Goal: Transaction & Acquisition: Purchase product/service

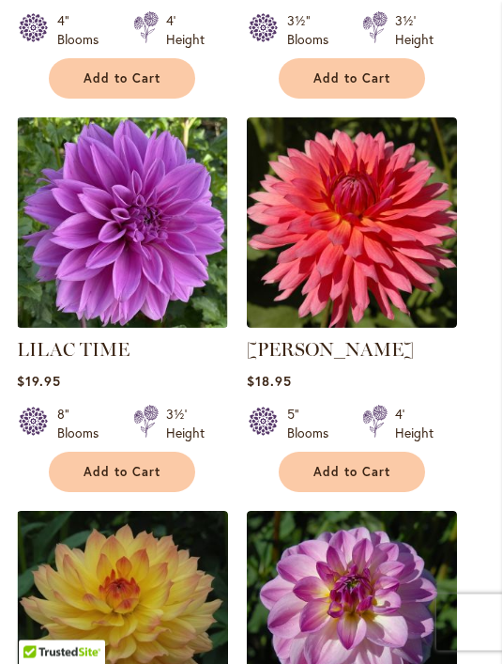
scroll to position [1870, 0]
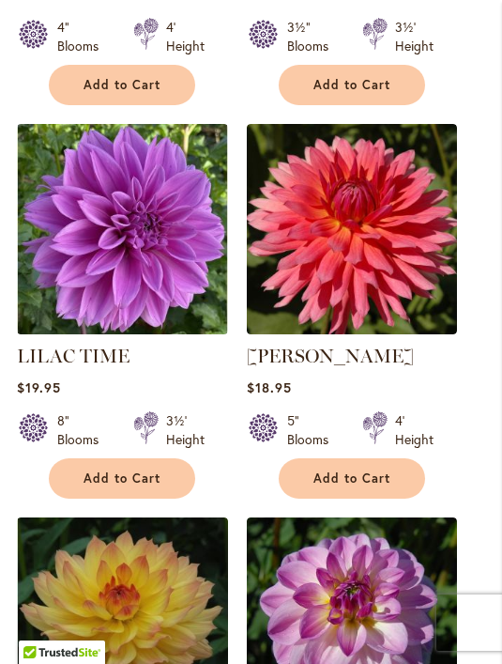
click at [147, 470] on span "Add to Cart" at bounding box center [122, 478] width 77 height 16
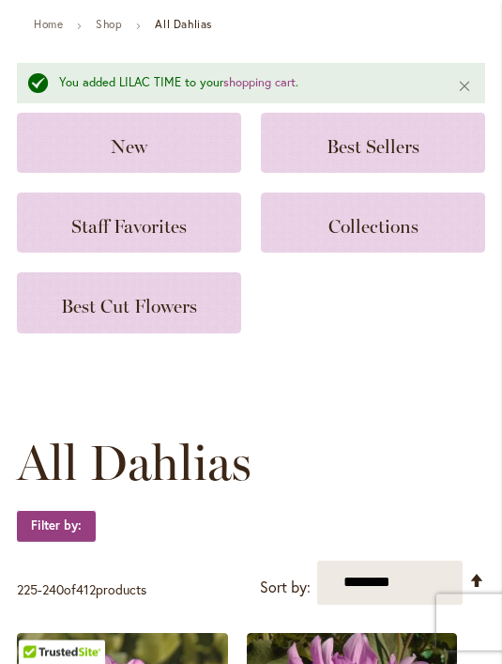
scroll to position [0, 0]
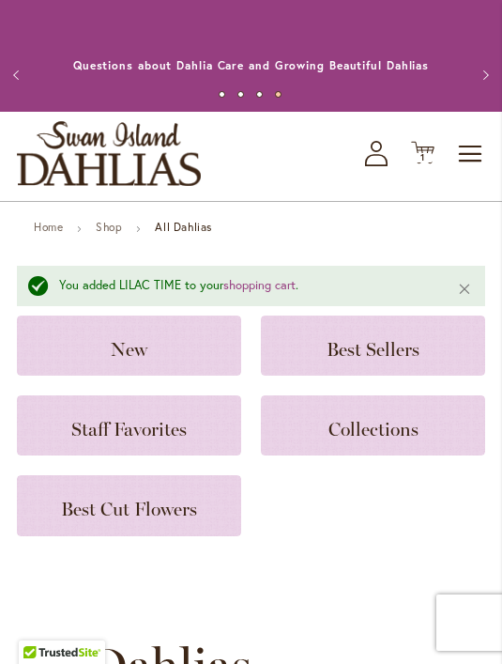
click at [192, 444] on div "Staff Favorites" at bounding box center [129, 425] width 224 height 60
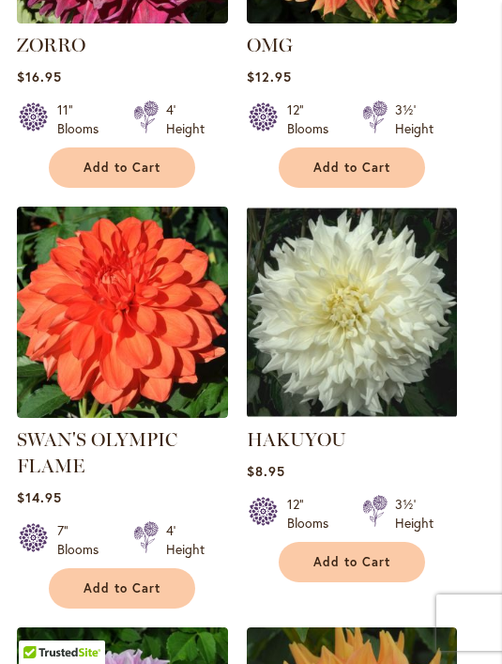
scroll to position [757, 0]
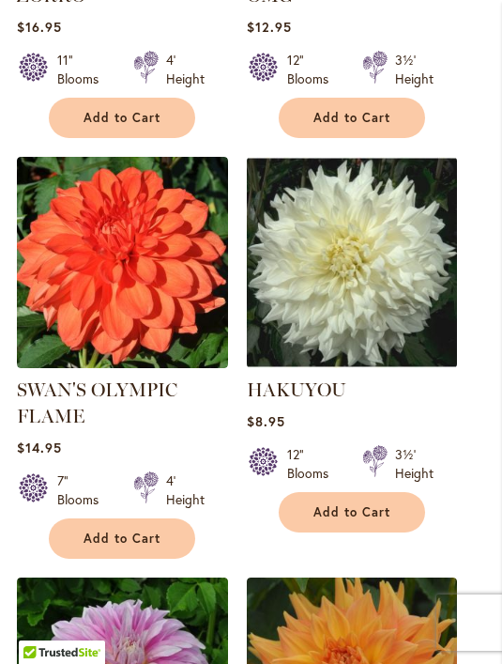
click at [145, 546] on span "Add to Cart" at bounding box center [122, 538] width 77 height 16
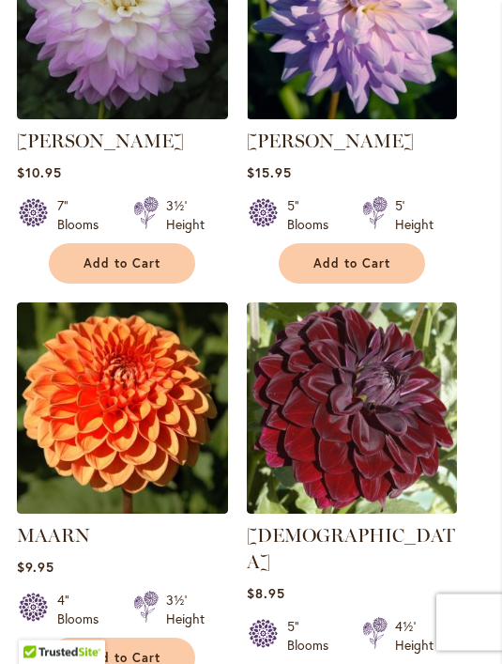
scroll to position [2657, 0]
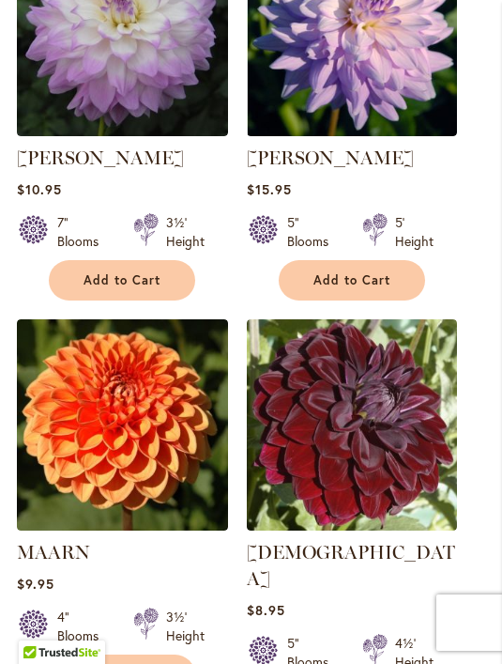
click at [161, 663] on button "Add to Cart" at bounding box center [122, 674] width 146 height 40
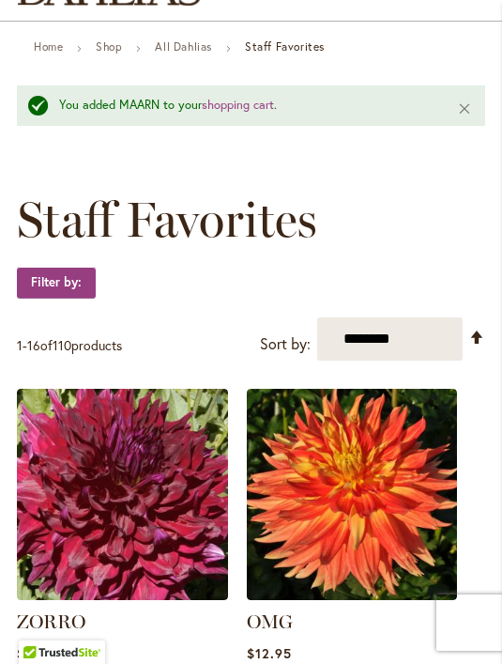
scroll to position [176, 0]
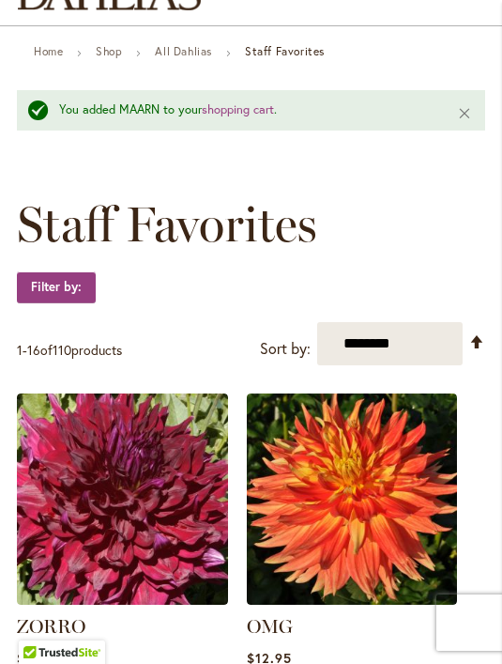
click at [422, 344] on select "**********" at bounding box center [390, 344] width 146 height 44
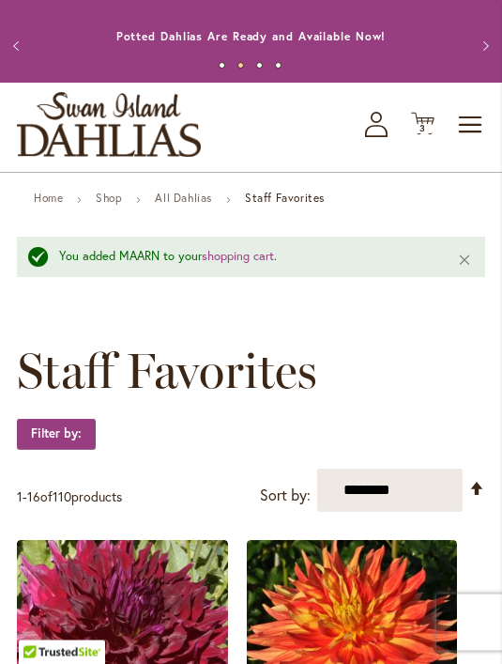
scroll to position [0, 0]
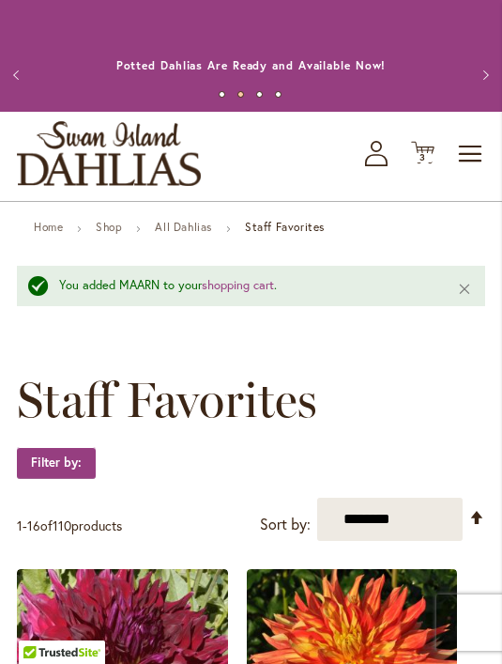
click at [430, 162] on icon "Cart .cls-1 { fill: #231f20; }" at bounding box center [422, 152] width 23 height 23
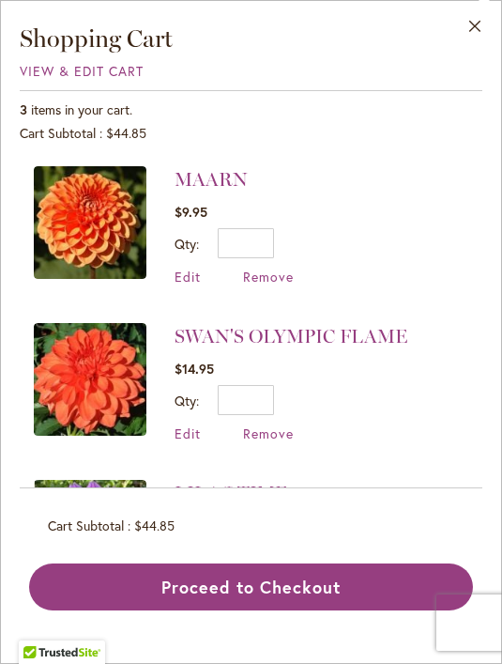
click at [475, 21] on button "Close" at bounding box center [476, 30] width 52 height 59
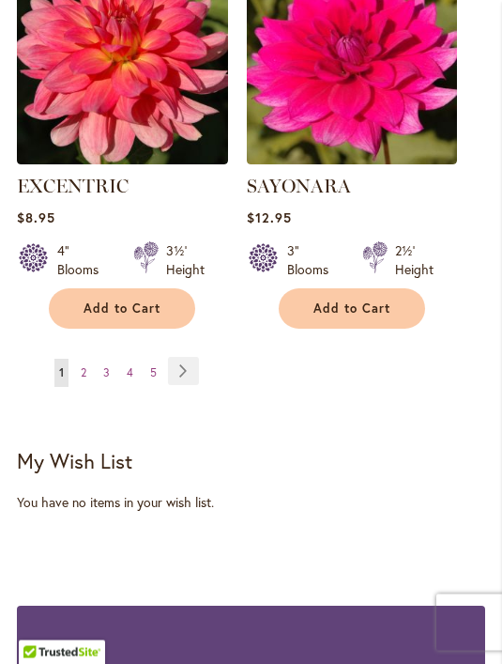
scroll to position [3423, 0]
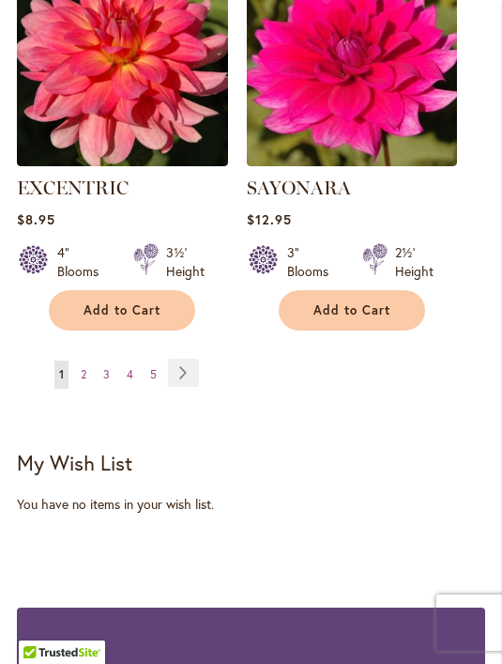
click at [198, 359] on link "Page Next" at bounding box center [183, 373] width 31 height 28
click at [185, 359] on link "Page Next" at bounding box center [183, 373] width 31 height 28
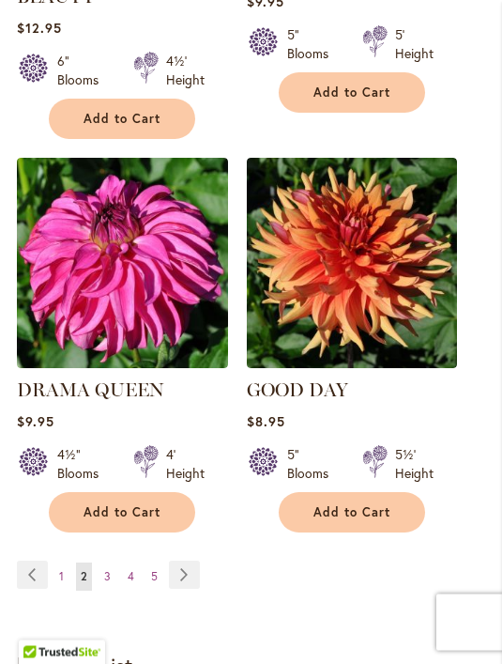
scroll to position [3172, 0]
click at [184, 560] on link "Page Next" at bounding box center [184, 574] width 31 height 28
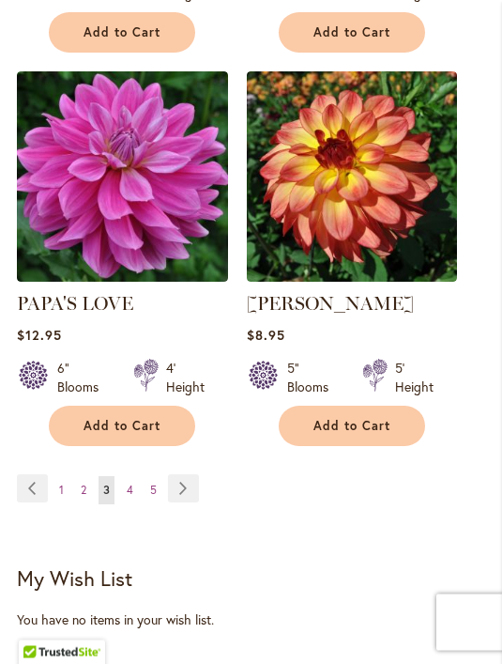
scroll to position [3259, 0]
click at [191, 474] on link "Page Next" at bounding box center [183, 488] width 31 height 28
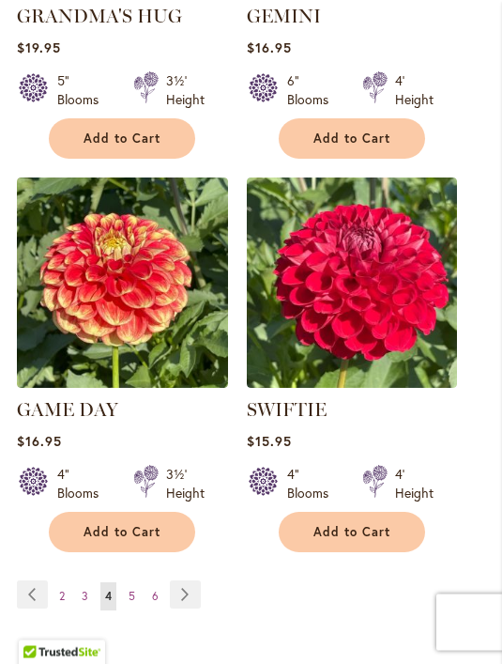
scroll to position [3126, 0]
click at [196, 580] on link "Page Next" at bounding box center [185, 594] width 31 height 28
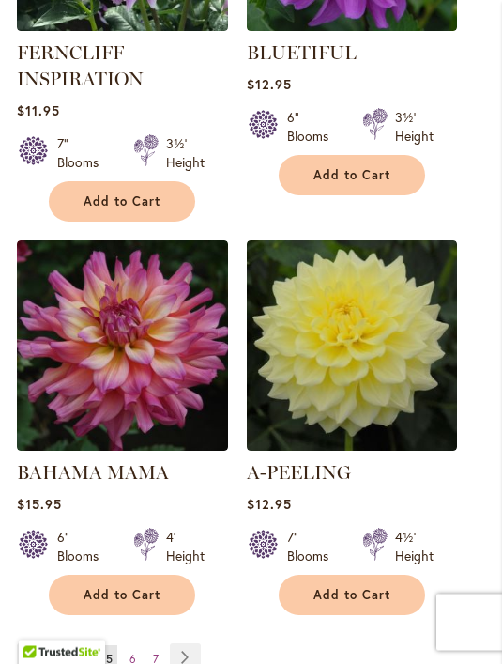
scroll to position [3108, 0]
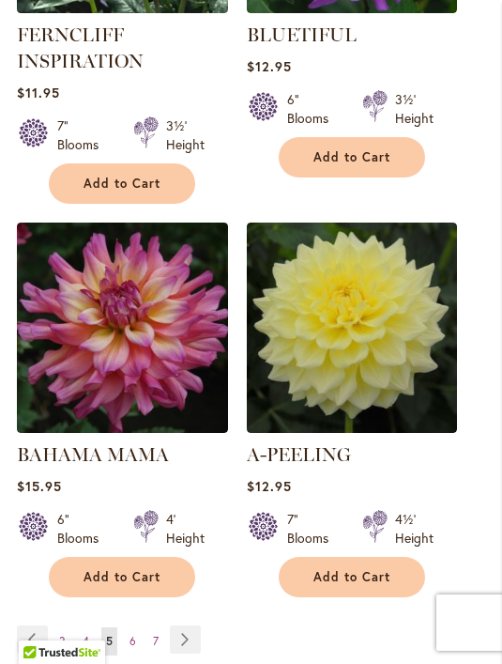
click at [371, 569] on span "Add to Cart" at bounding box center [352, 577] width 77 height 16
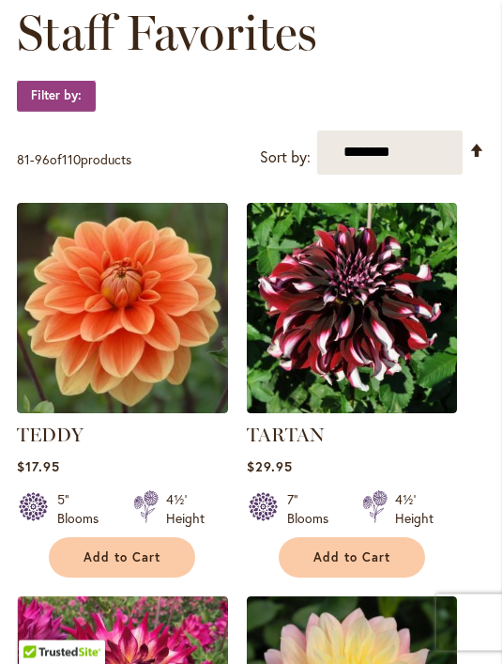
click at [149, 558] on span "Add to Cart" at bounding box center [122, 558] width 77 height 16
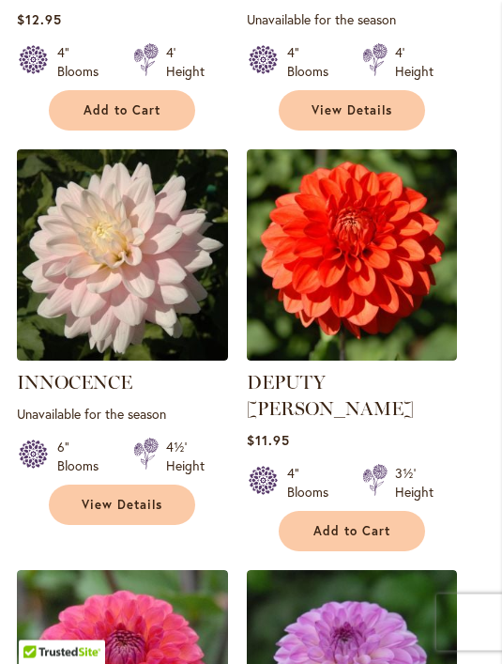
scroll to position [2416, 0]
click at [370, 523] on span "Add to Cart" at bounding box center [352, 531] width 77 height 16
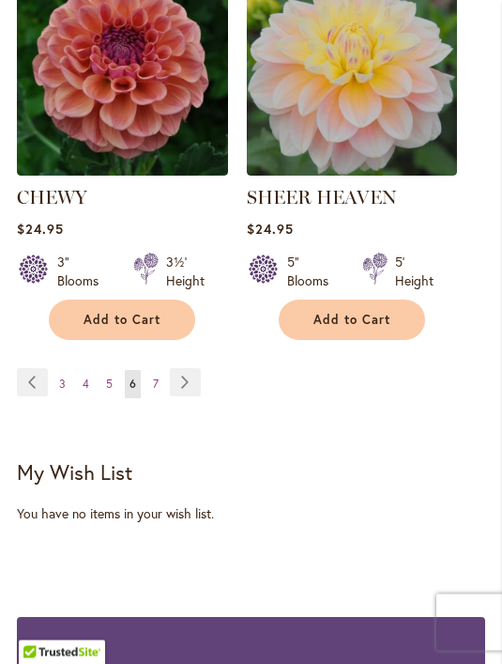
scroll to position [3415, 0]
click at [189, 368] on link "Page Next" at bounding box center [185, 382] width 31 height 28
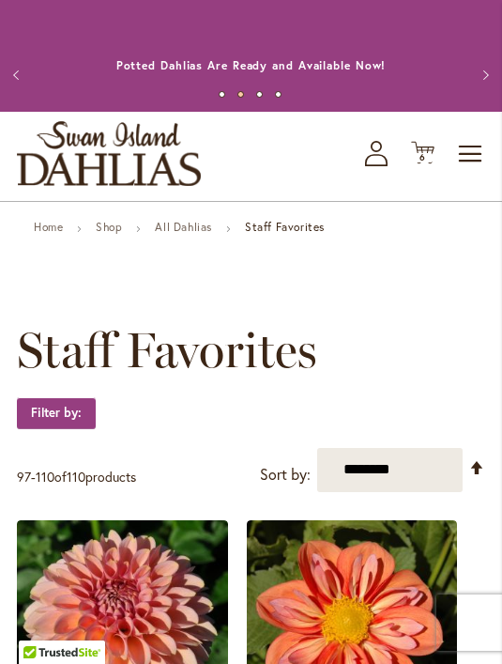
click at [422, 160] on span "6" at bounding box center [423, 157] width 7 height 12
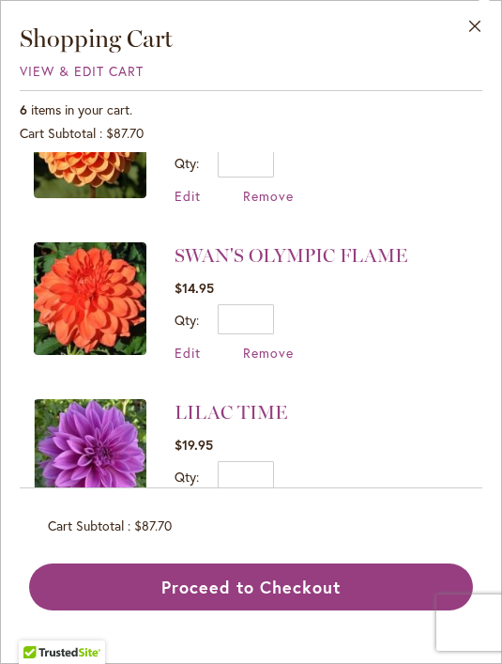
scroll to position [549, 0]
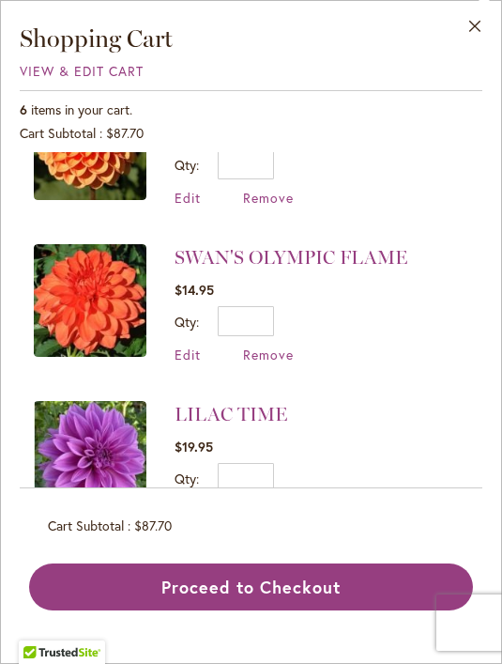
click at [280, 514] on span "Remove" at bounding box center [268, 511] width 51 height 18
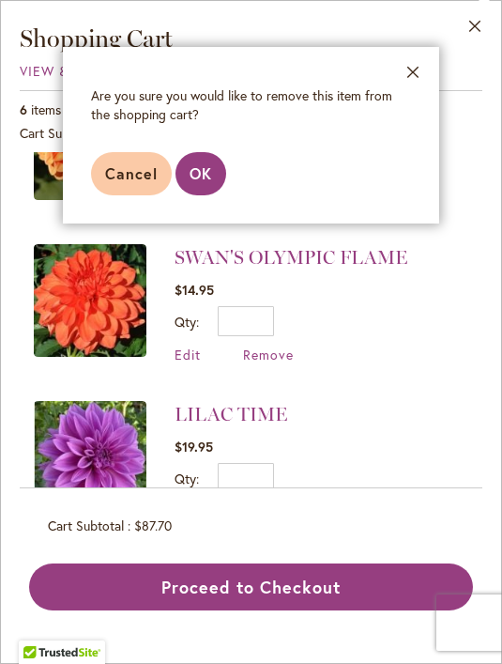
scroll to position [60, 0]
click at [216, 173] on button "OK" at bounding box center [201, 173] width 51 height 43
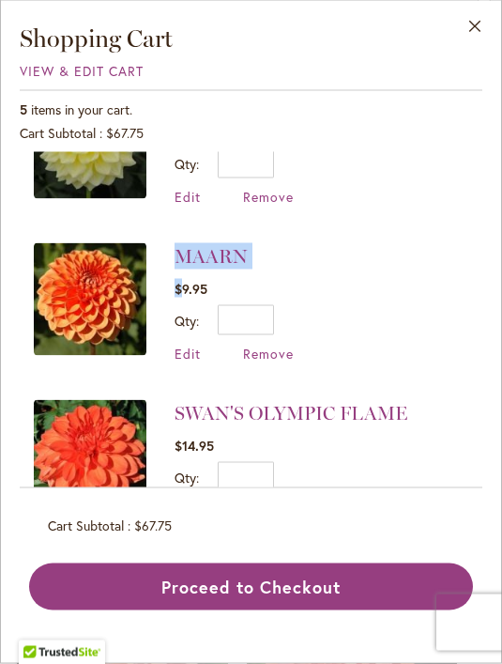
scroll to position [0, 0]
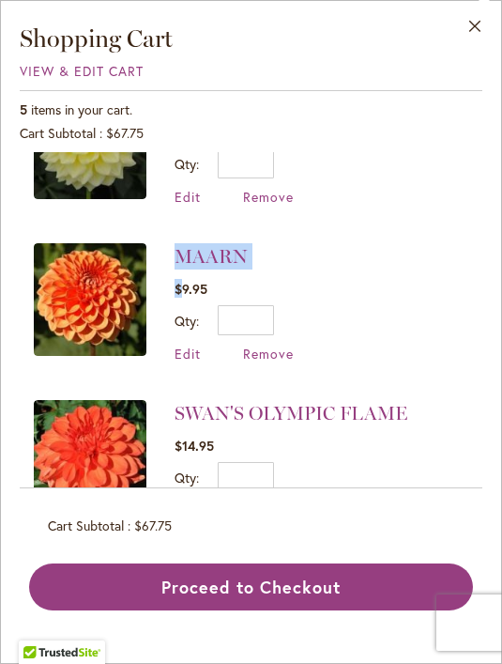
click at [364, 271] on li "MAARN $9.95 Qty * Update Edit Remove" at bounding box center [251, 302] width 435 height 157
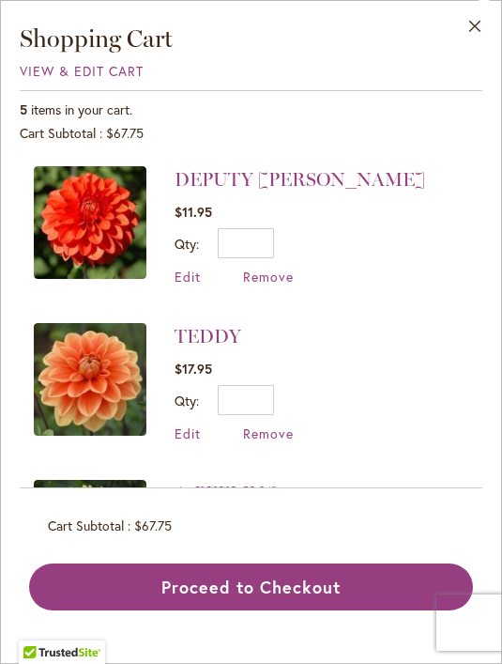
click at [101, 210] on img at bounding box center [90, 222] width 113 height 113
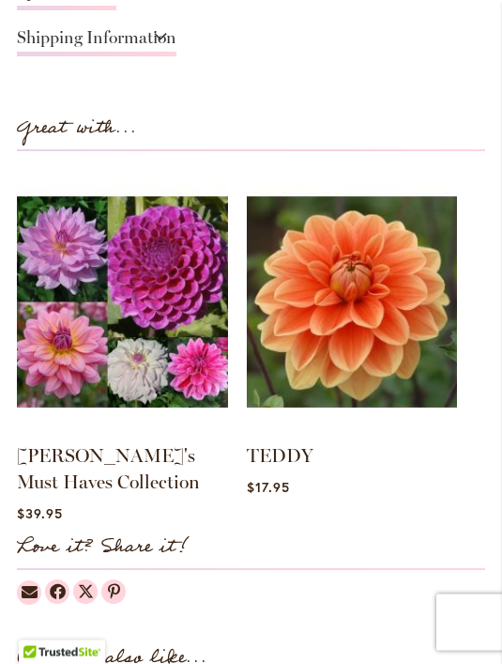
scroll to position [1361, 0]
click at [154, 321] on img at bounding box center [122, 302] width 211 height 264
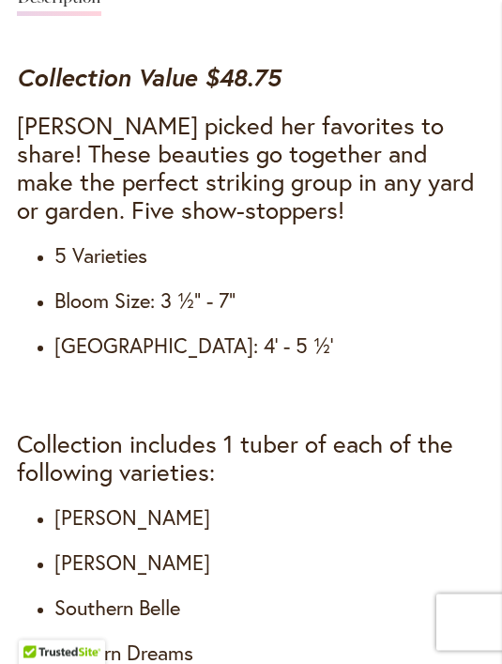
scroll to position [1263, 0]
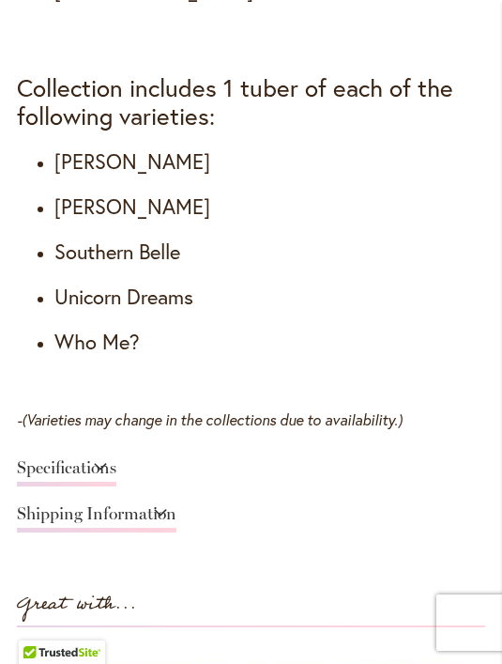
click at [116, 459] on link "Specifications" at bounding box center [67, 472] width 100 height 27
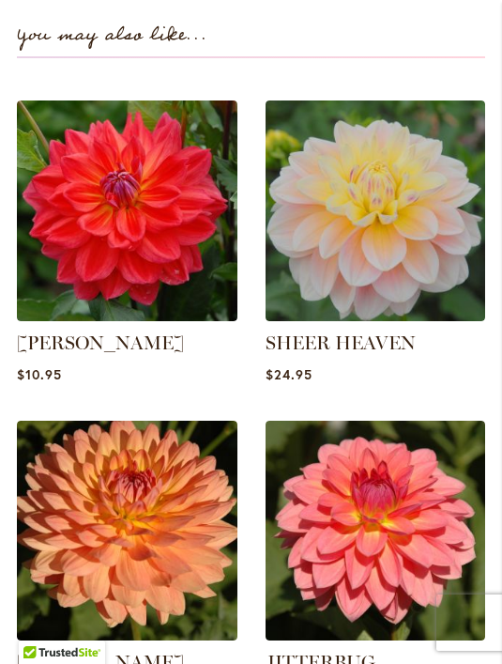
scroll to position [2181, 0]
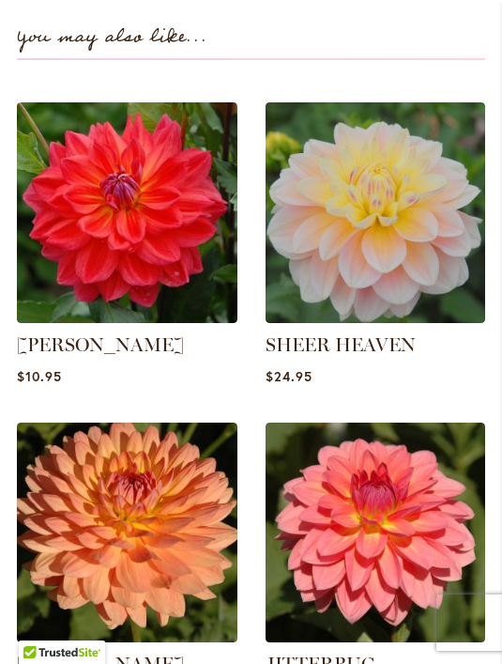
click at [423, 205] on img at bounding box center [376, 212] width 221 height 221
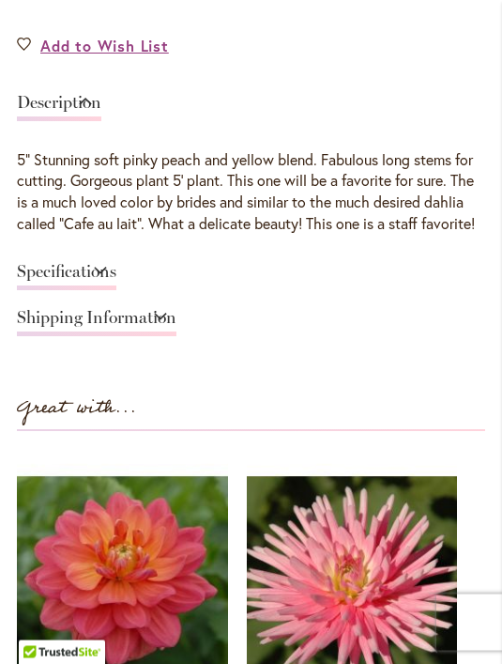
scroll to position [1077, 0]
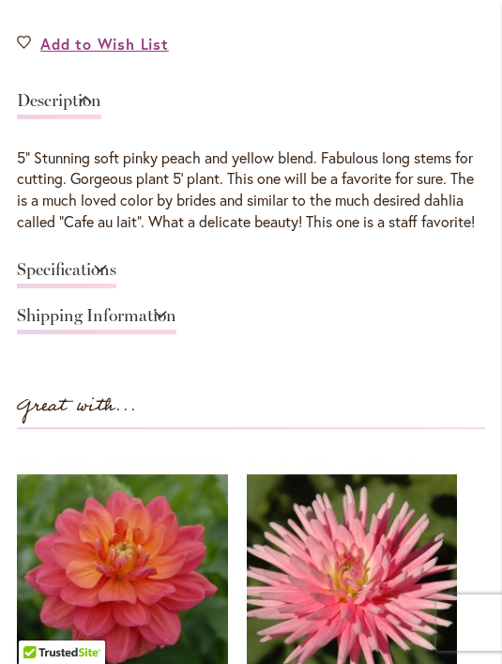
click at [116, 288] on link "Specifications" at bounding box center [67, 274] width 100 height 27
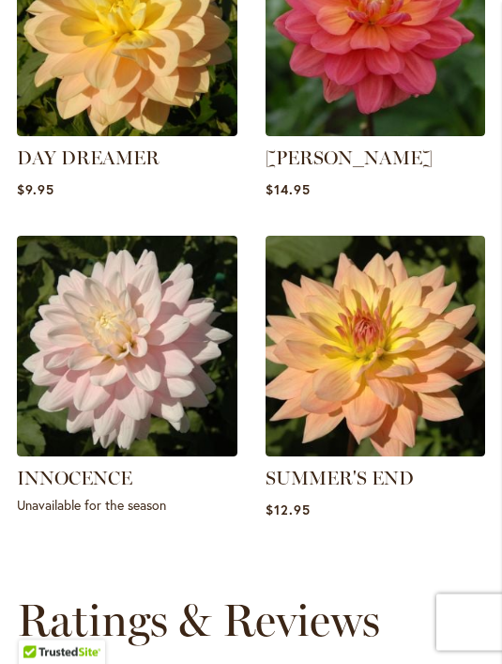
scroll to position [2301, 0]
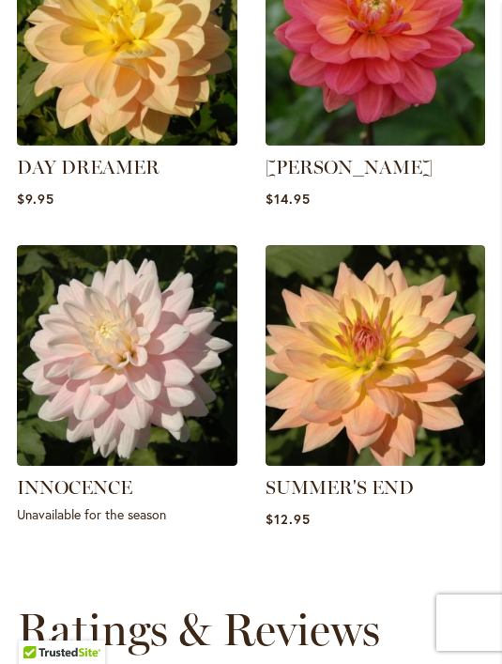
click at [409, 390] on img at bounding box center [376, 355] width 221 height 221
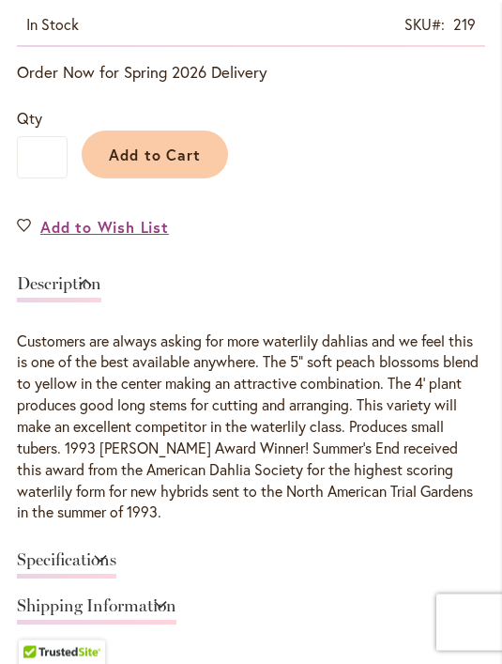
scroll to position [922, 0]
click at [116, 551] on link "Specifications" at bounding box center [67, 564] width 100 height 27
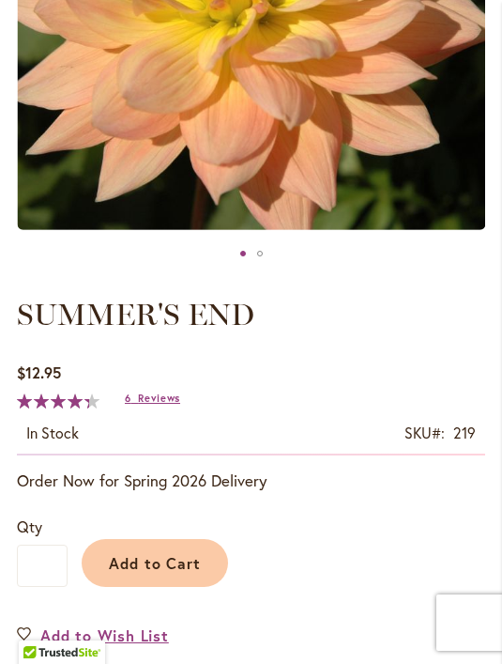
scroll to position [513, 0]
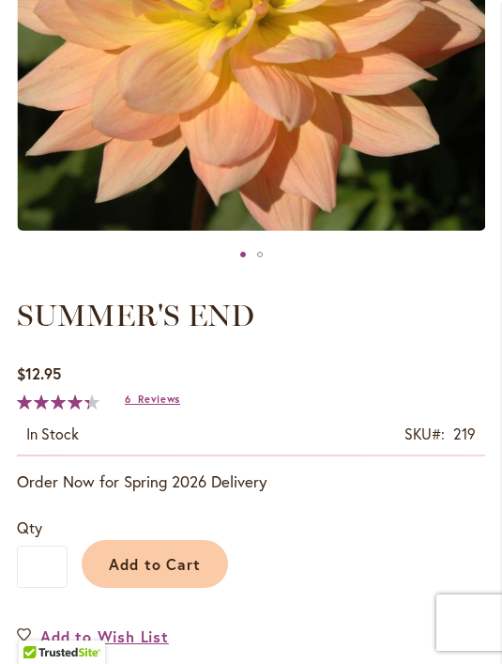
click at [172, 567] on span "Add to Cart" at bounding box center [155, 564] width 93 height 20
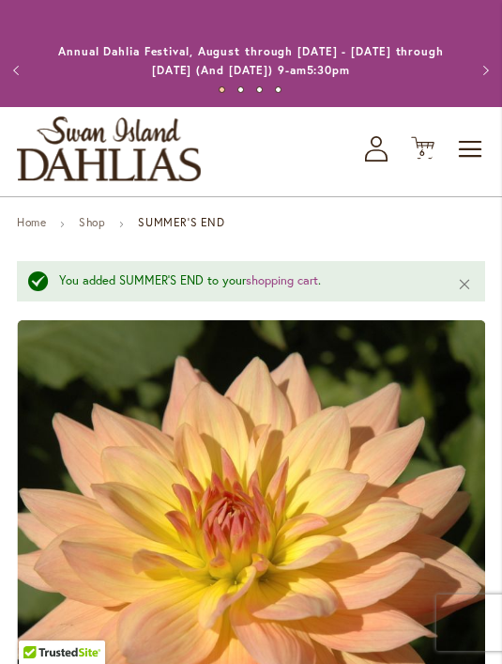
scroll to position [0, 0]
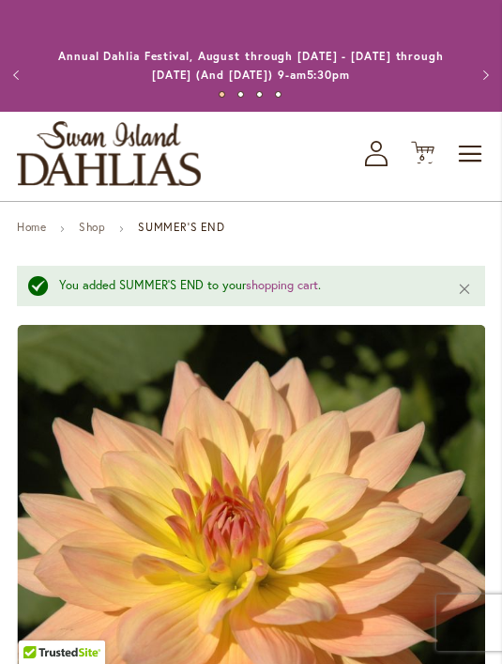
click at [422, 151] on span "6" at bounding box center [423, 157] width 7 height 12
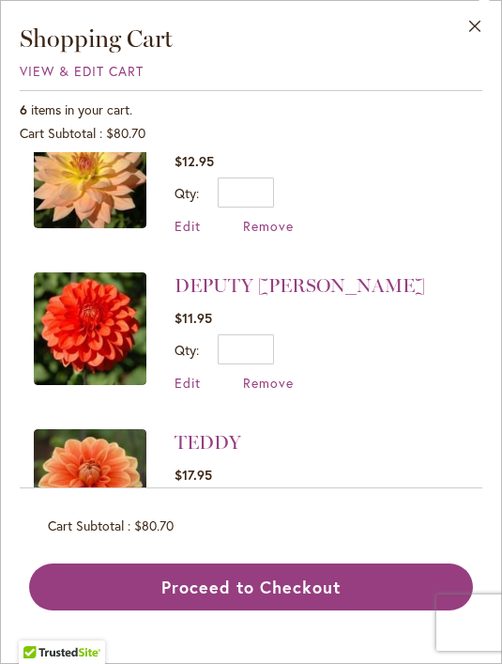
scroll to position [66, 0]
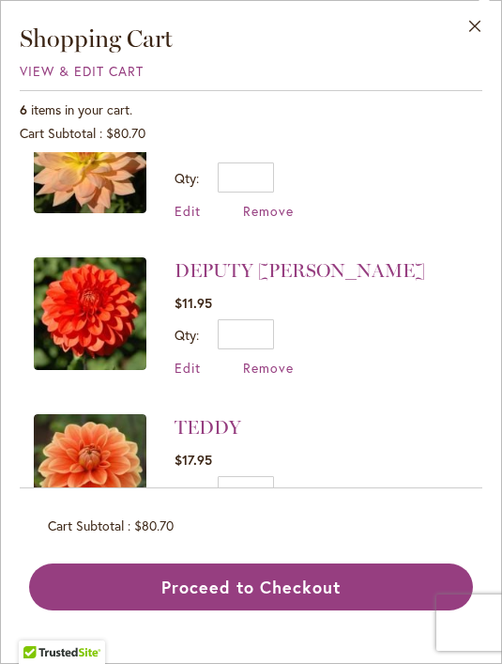
click at [105, 322] on img at bounding box center [90, 313] width 113 height 113
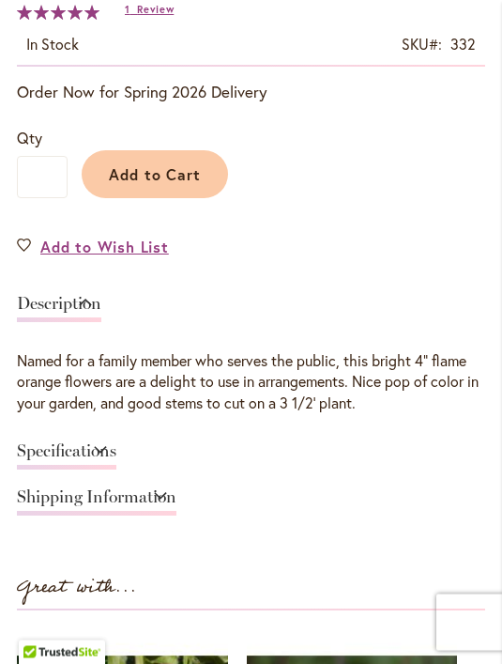
scroll to position [902, 0]
click at [116, 455] on link "Specifications" at bounding box center [67, 455] width 100 height 27
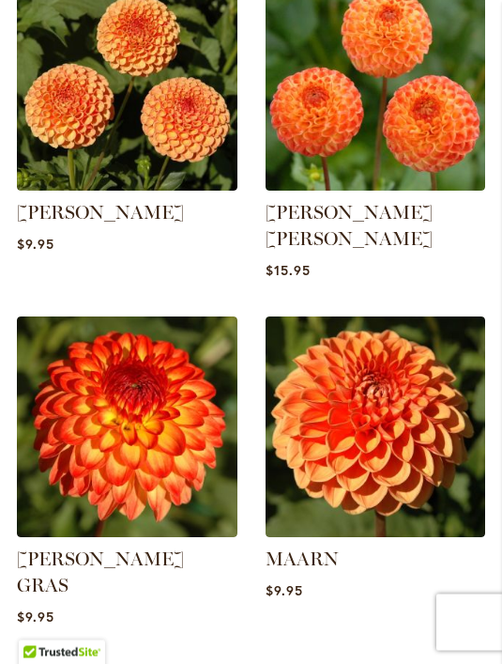
scroll to position [2310, 0]
click at [142, 417] on img at bounding box center [127, 426] width 221 height 221
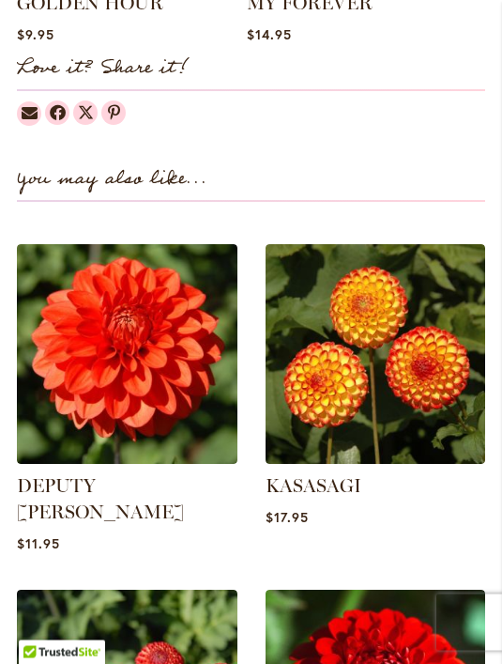
scroll to position [1835, 0]
click at [146, 364] on img at bounding box center [127, 354] width 221 height 221
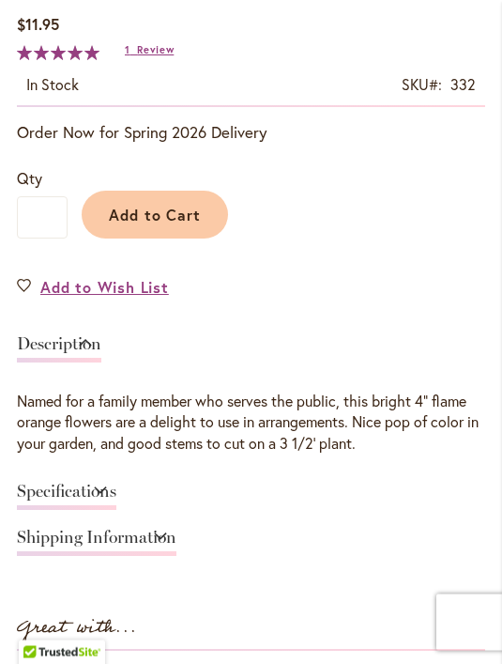
scroll to position [863, 0]
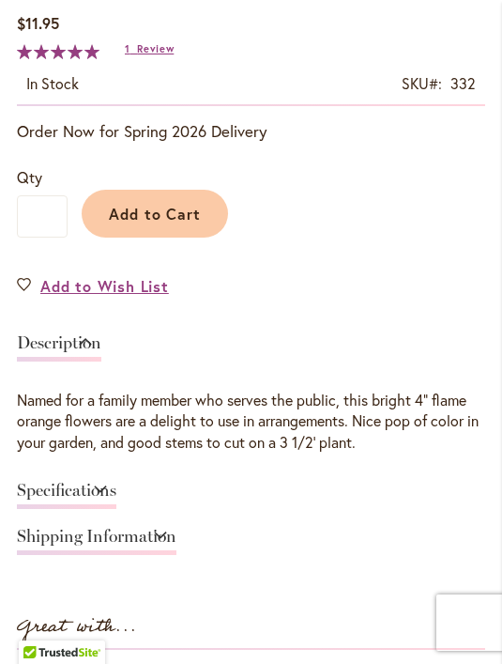
click at [116, 485] on link "Specifications" at bounding box center [67, 495] width 100 height 27
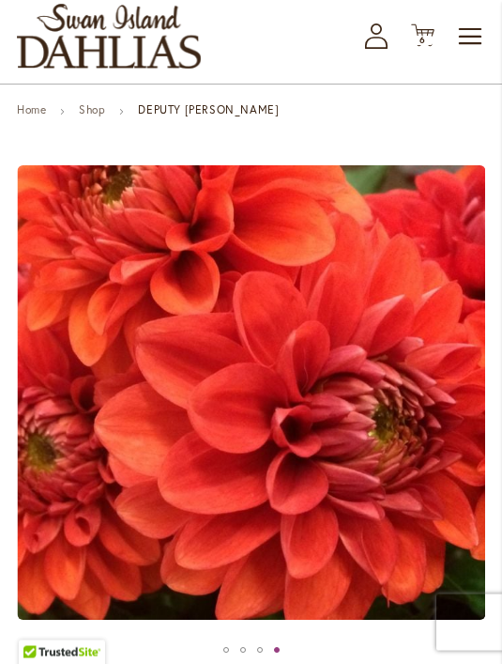
scroll to position [117, 0]
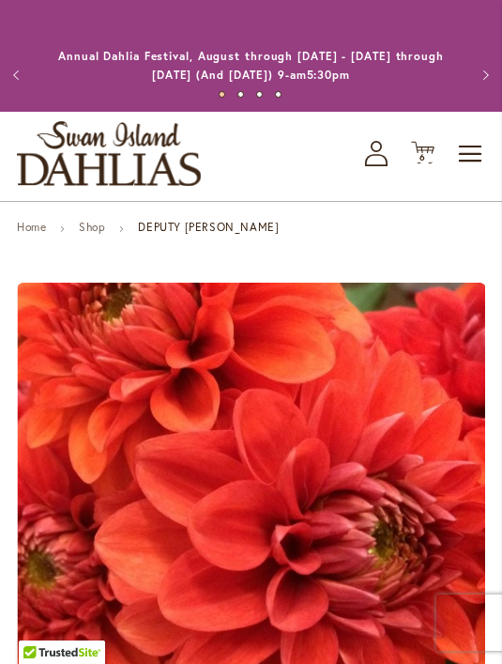
click at [97, 234] on link "Shop" at bounding box center [92, 227] width 26 height 14
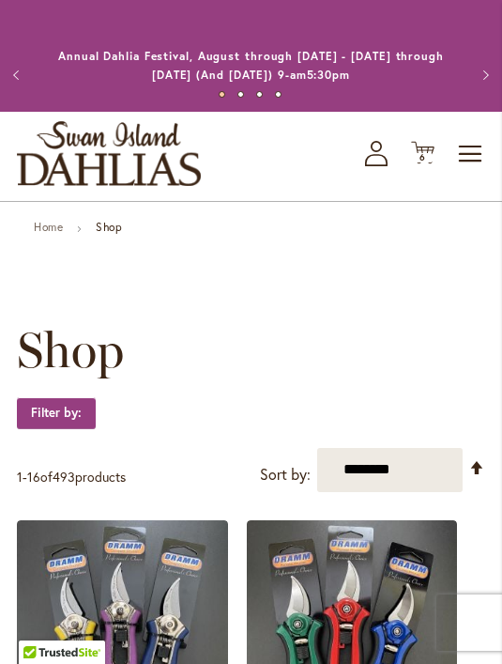
click at [60, 230] on link "Home" at bounding box center [48, 227] width 29 height 14
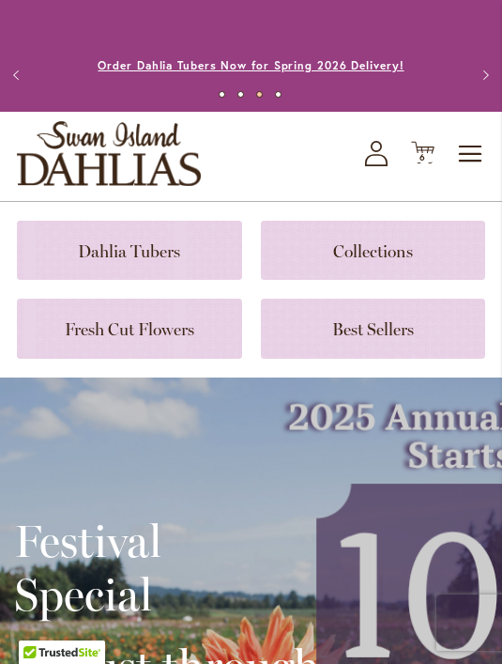
click at [385, 64] on link "Order Dahlia Tubers Now for Spring 2026 Delivery!" at bounding box center [251, 65] width 306 height 14
click at [380, 81] on link "Annual Dahlia Festival, August through [DATE] - [DATE] through [DATE] (And [DAT…" at bounding box center [251, 65] width 386 height 33
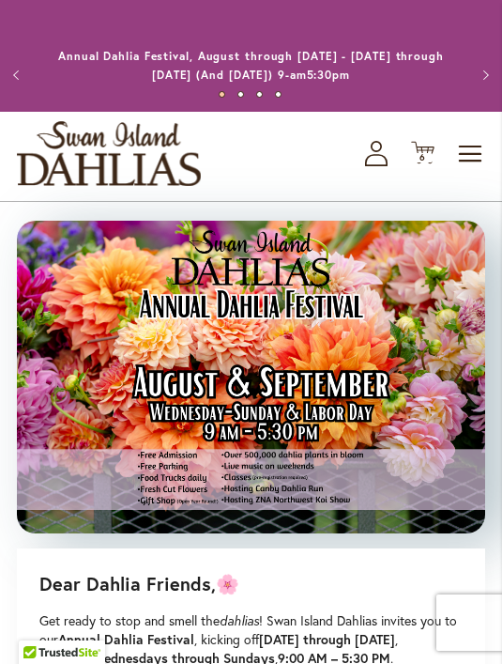
click at [477, 166] on span "Toggle Nav" at bounding box center [471, 154] width 28 height 38
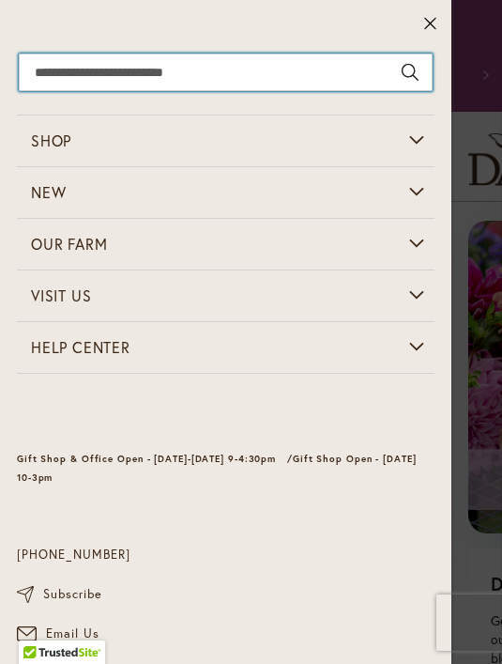
click at [254, 79] on input "Search" at bounding box center [226, 73] width 414 height 38
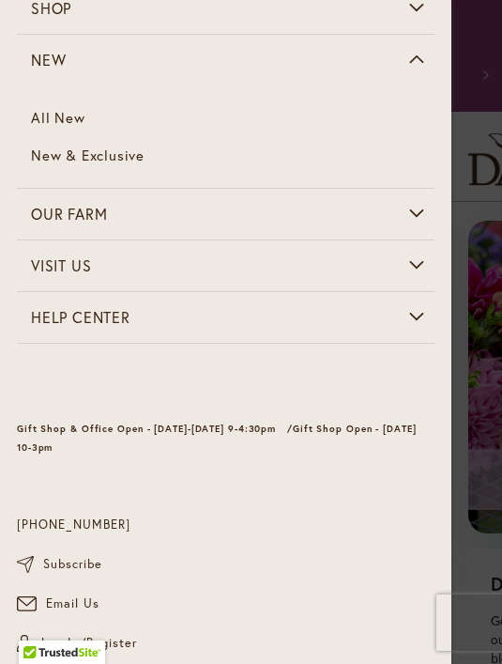
scroll to position [131, 0]
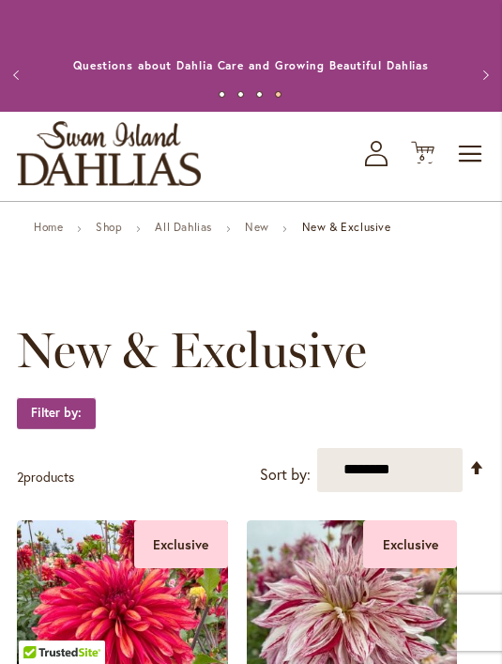
click at [207, 234] on link "All Dahlias" at bounding box center [183, 227] width 57 height 14
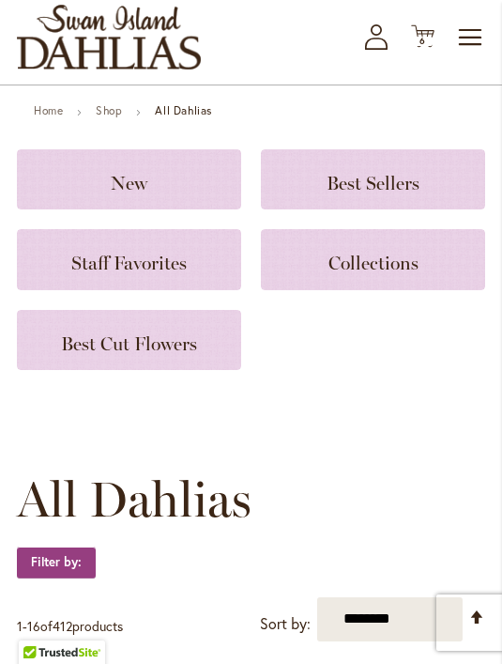
scroll to position [116, 0]
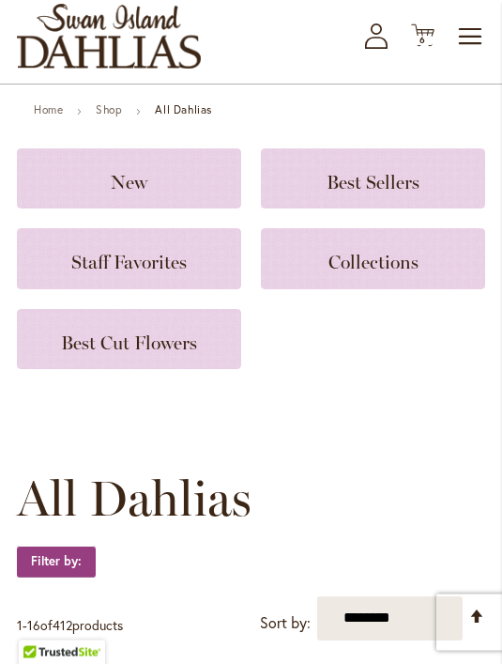
click at [369, 271] on span "Collections" at bounding box center [374, 263] width 90 height 23
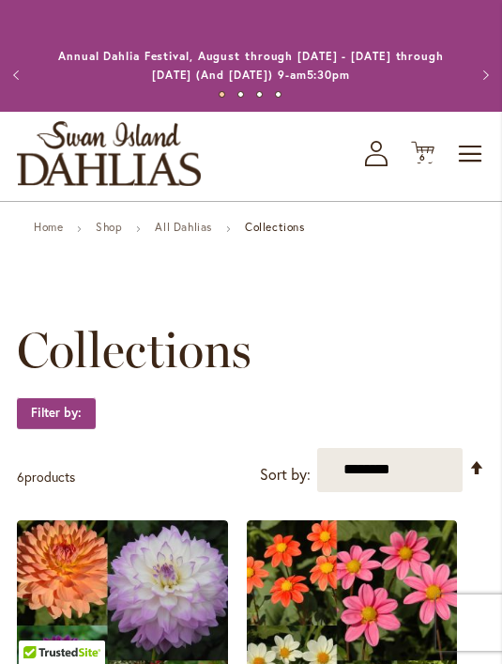
click at [212, 234] on link "All Dahlias" at bounding box center [183, 227] width 57 height 14
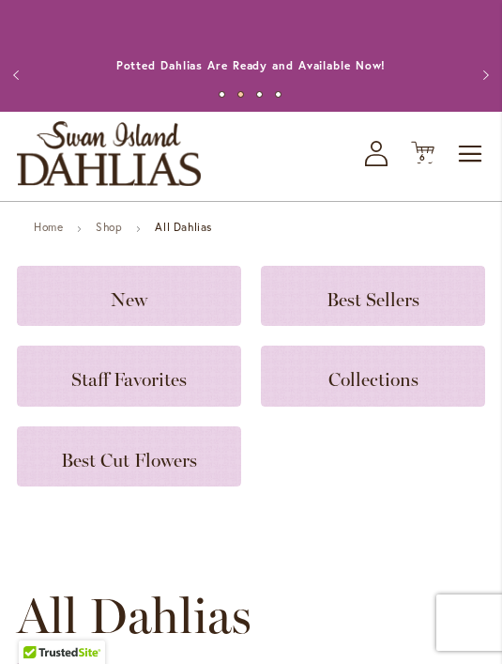
click at [482, 153] on span "Toggle Nav" at bounding box center [471, 154] width 28 height 38
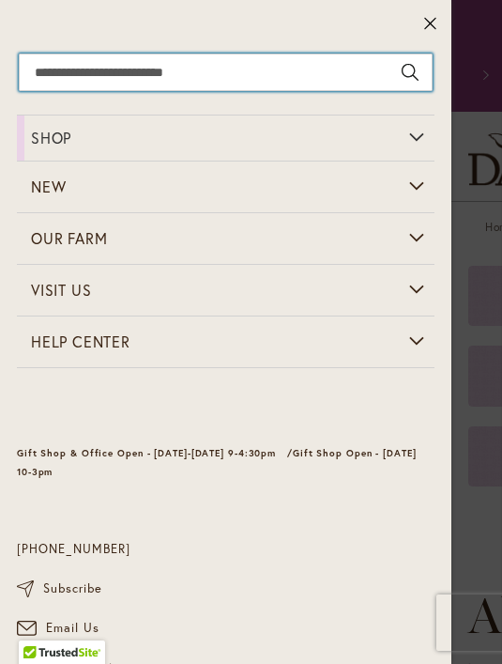
click at [246, 84] on input "Search" at bounding box center [226, 73] width 414 height 38
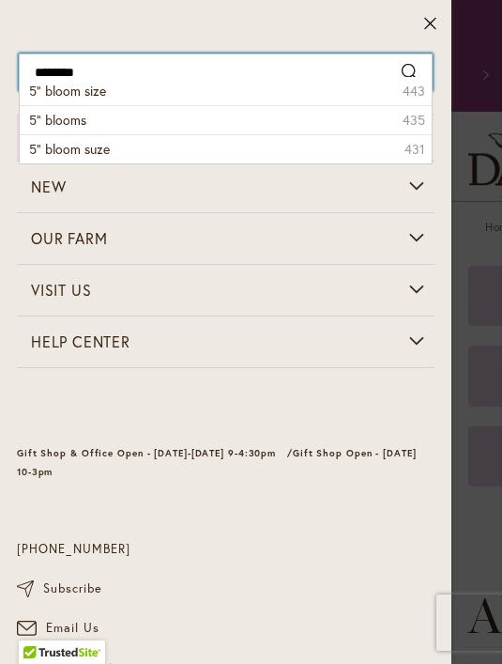
type input "*********"
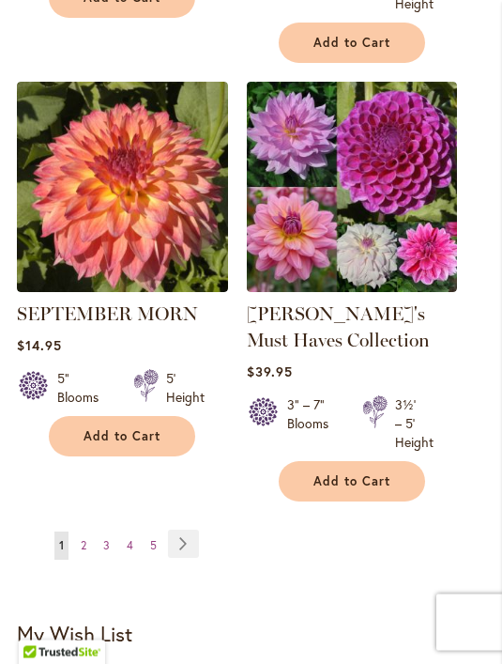
scroll to position [3438, 0]
click at [198, 549] on link "Page Next" at bounding box center [183, 543] width 31 height 28
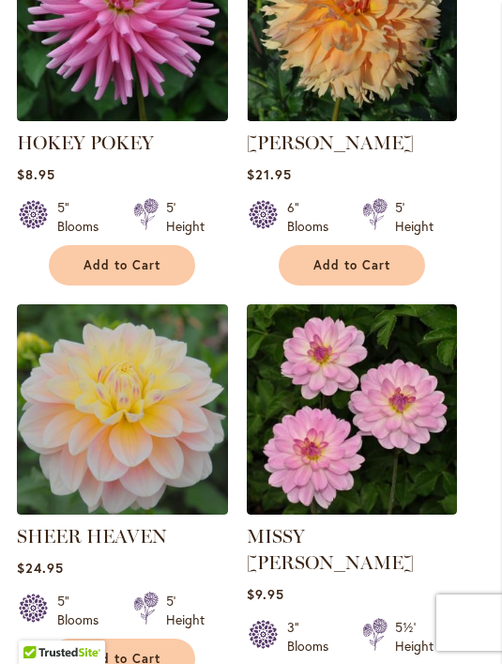
scroll to position [3275, 0]
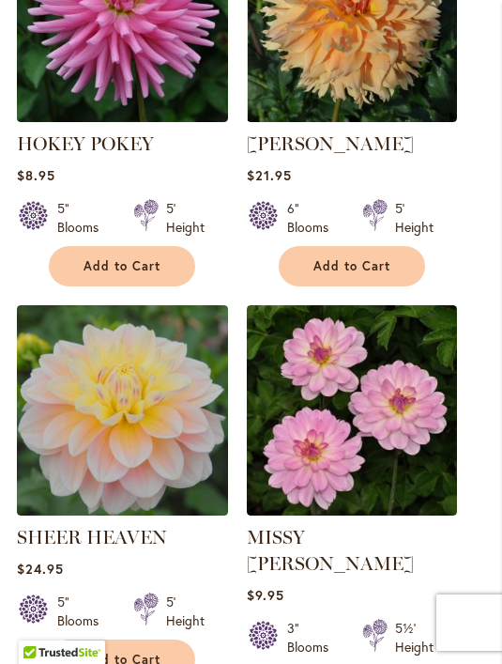
click at [399, 340] on img at bounding box center [352, 410] width 211 height 211
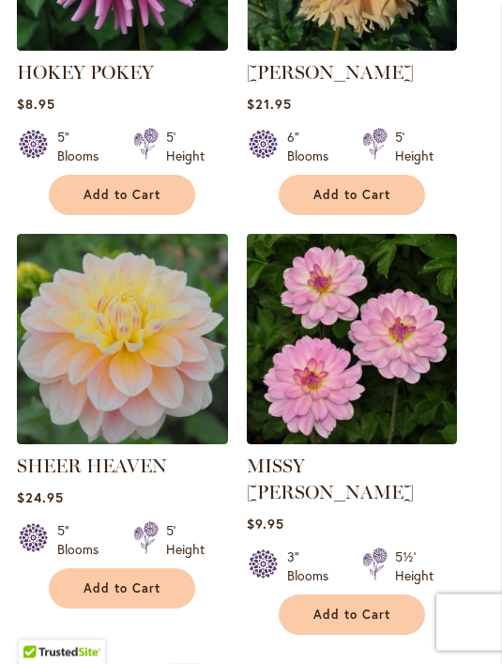
scroll to position [3357, 0]
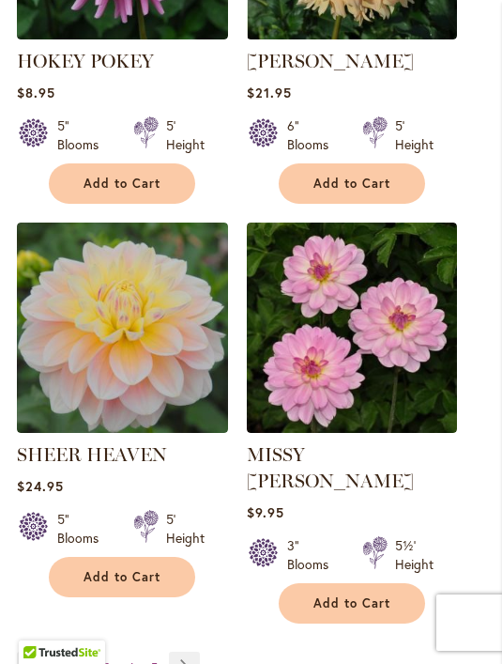
click at [197, 652] on link "Page Next" at bounding box center [184, 666] width 31 height 28
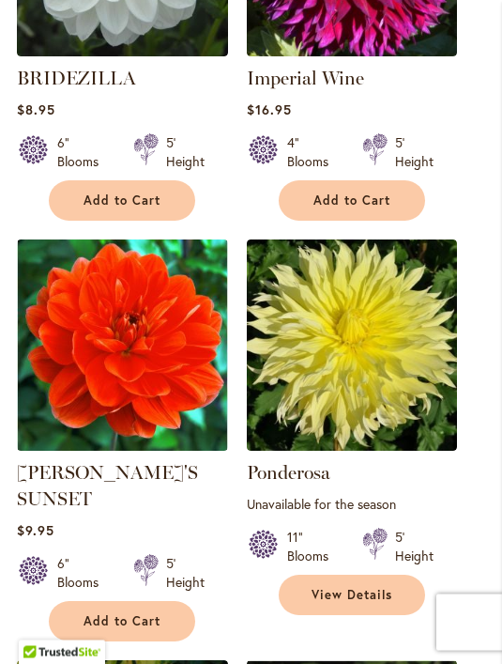
scroll to position [1268, 0]
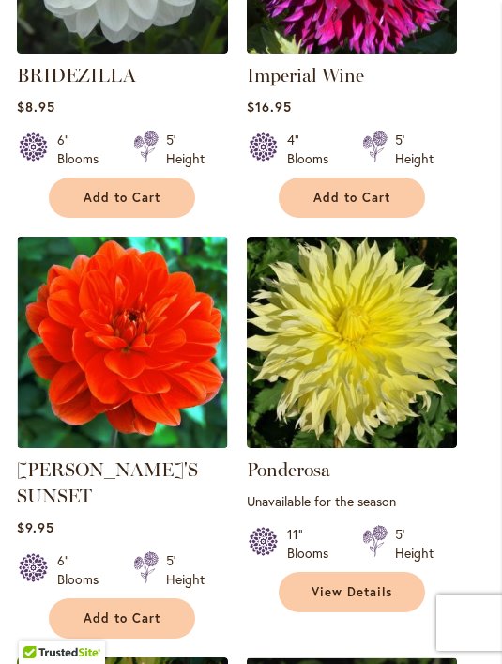
click at [162, 376] on img at bounding box center [122, 342] width 211 height 211
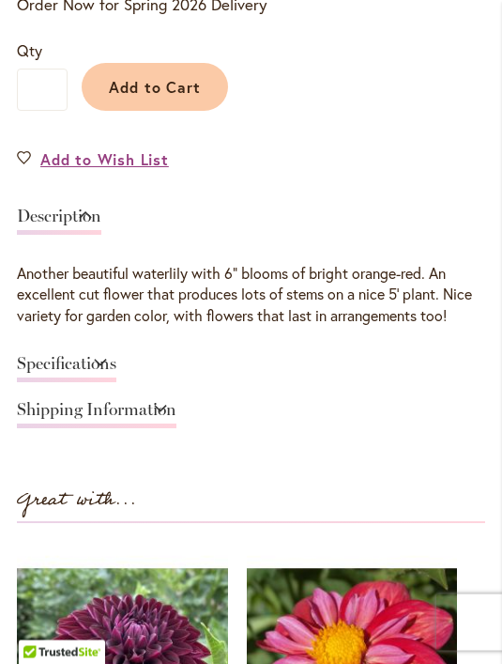
scroll to position [999, 0]
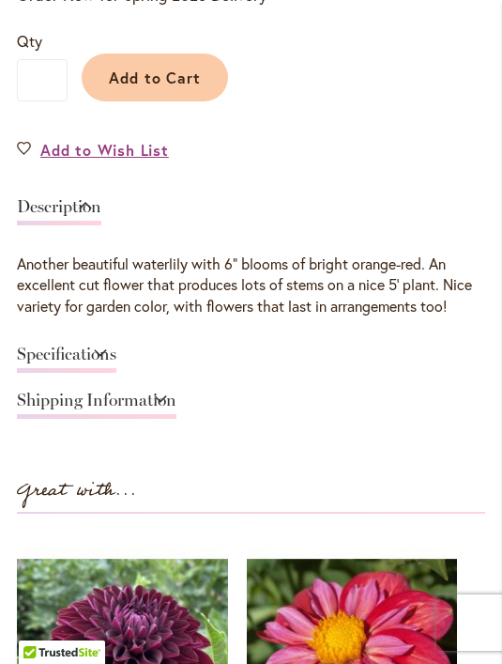
click at [116, 365] on link "Specifications" at bounding box center [67, 358] width 100 height 27
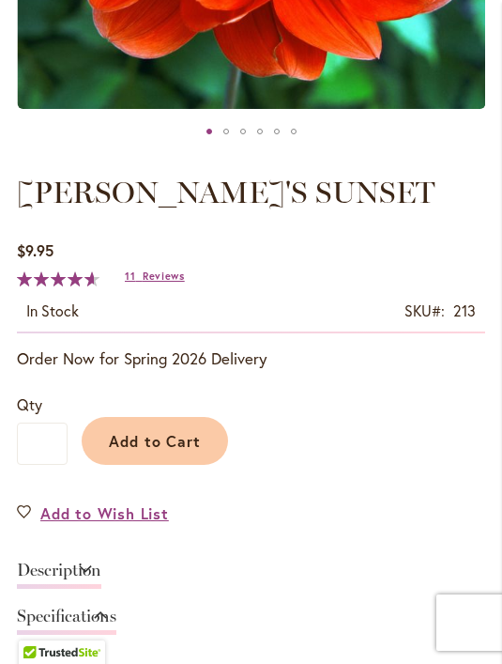
scroll to position [627, 0]
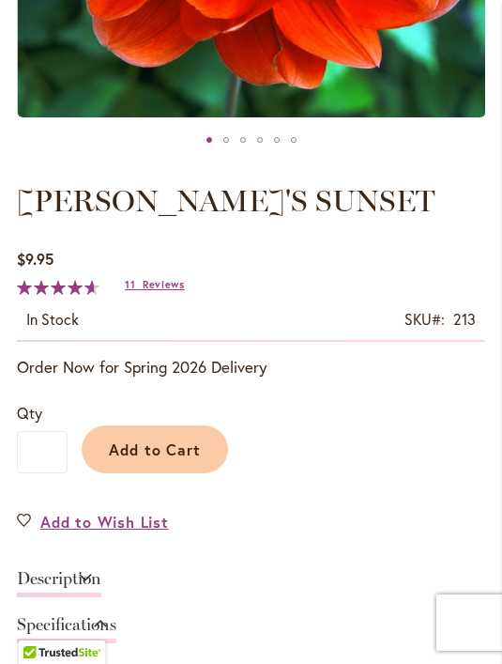
click at [180, 459] on button "Add to Cart" at bounding box center [155, 449] width 146 height 48
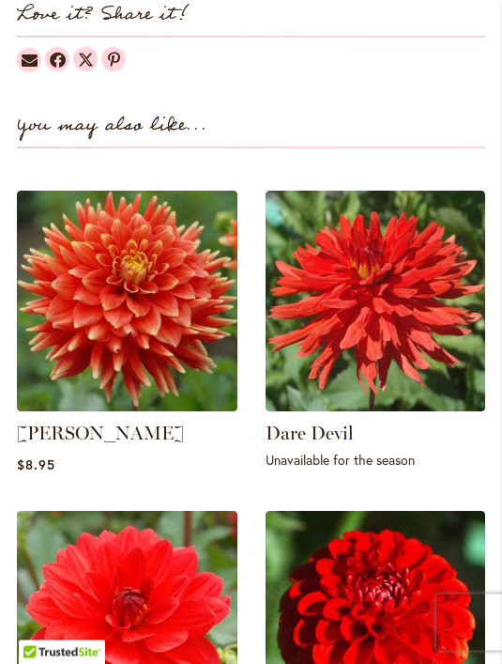
scroll to position [2113, 0]
click at [146, 315] on img at bounding box center [127, 301] width 221 height 221
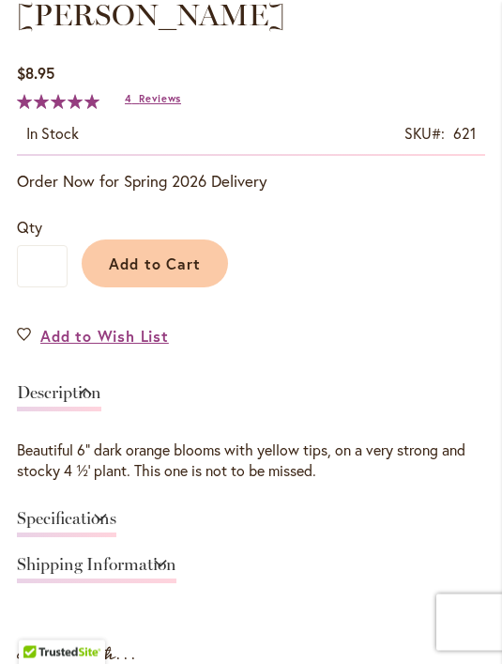
scroll to position [817, 0]
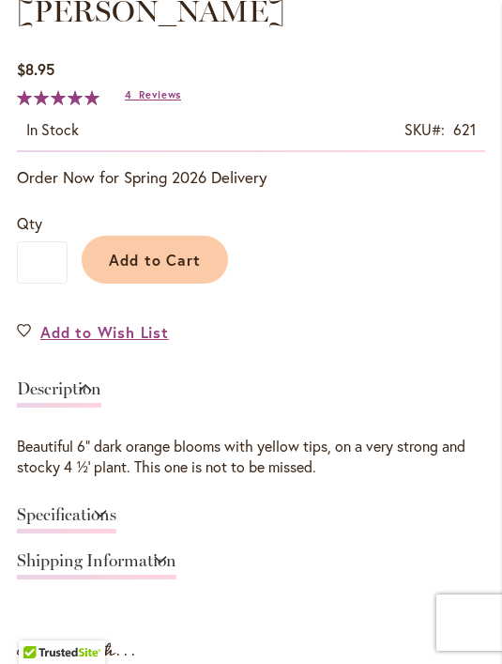
click at [116, 511] on link "Specifications" at bounding box center [67, 519] width 100 height 27
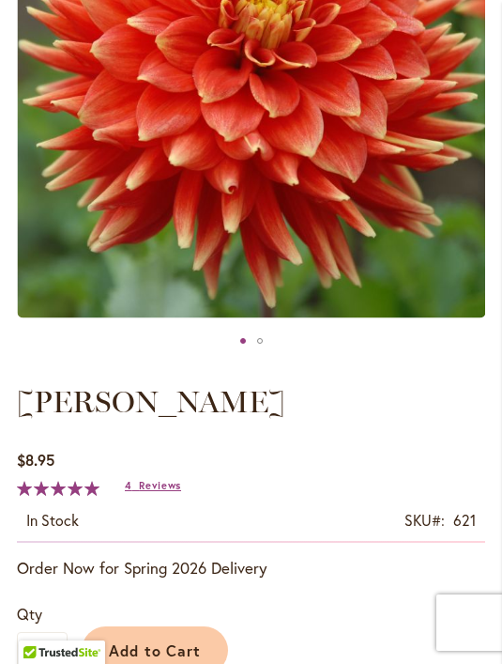
scroll to position [431, 0]
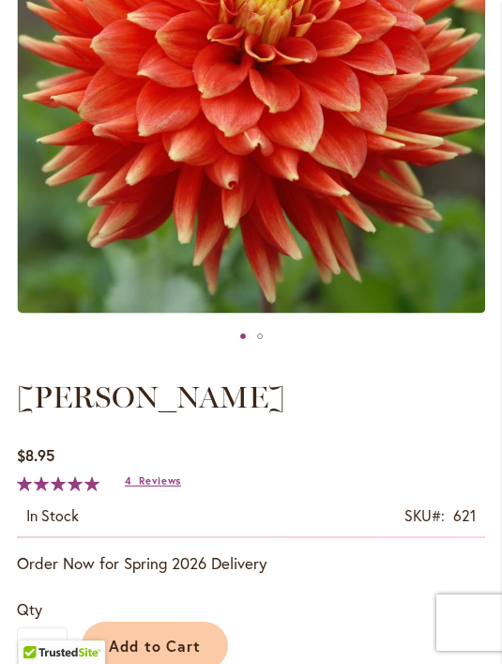
click at [194, 652] on span "Add to Cart" at bounding box center [155, 646] width 93 height 20
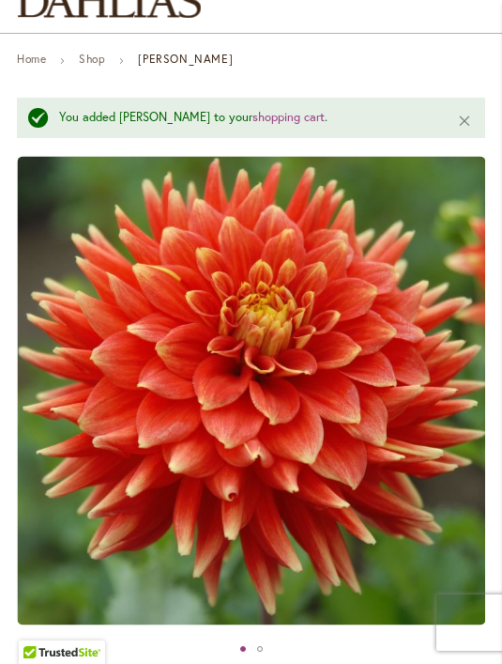
scroll to position [0, 0]
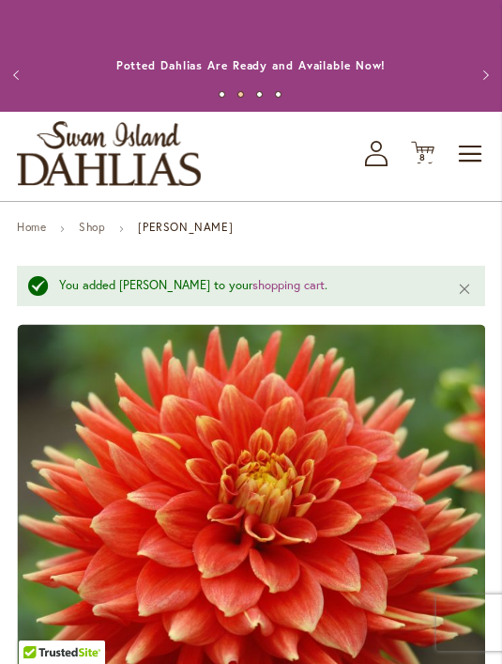
click at [425, 161] on icon "Cart .cls-1 { fill: #231f20; }" at bounding box center [422, 152] width 23 height 23
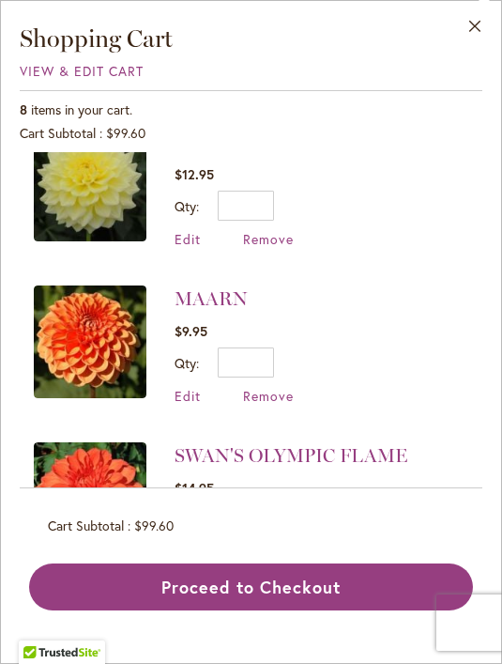
scroll to position [830, 0]
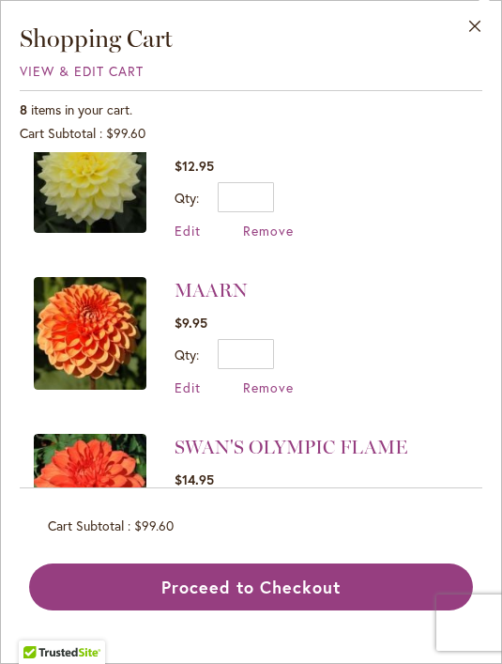
click at [107, 333] on img at bounding box center [90, 333] width 113 height 113
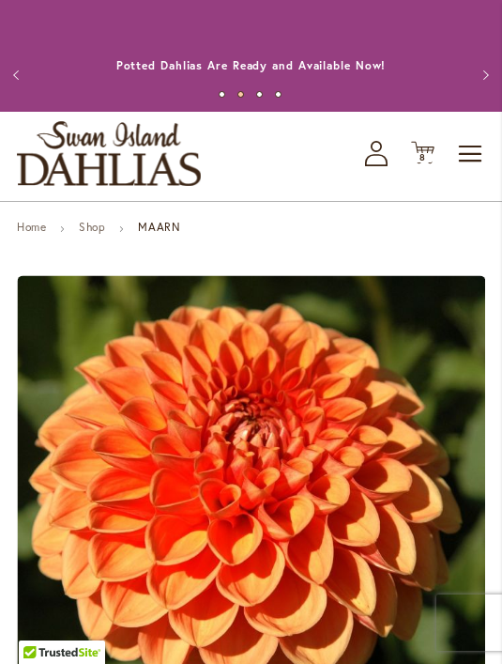
click at [425, 163] on icon "Cart .cls-1 { fill: #231f20; }" at bounding box center [422, 152] width 23 height 23
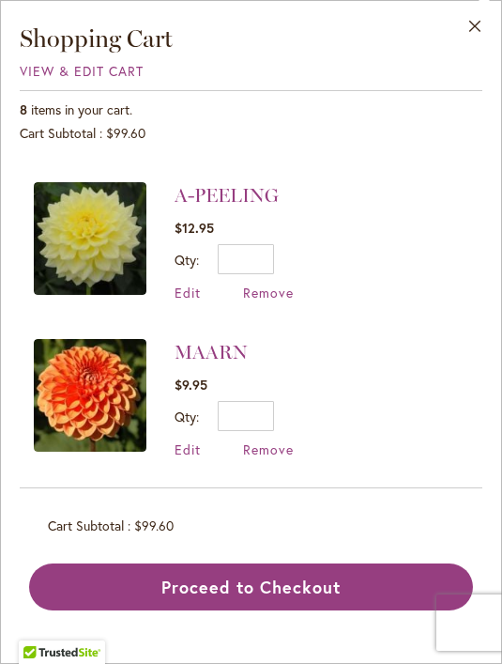
scroll to position [770, 0]
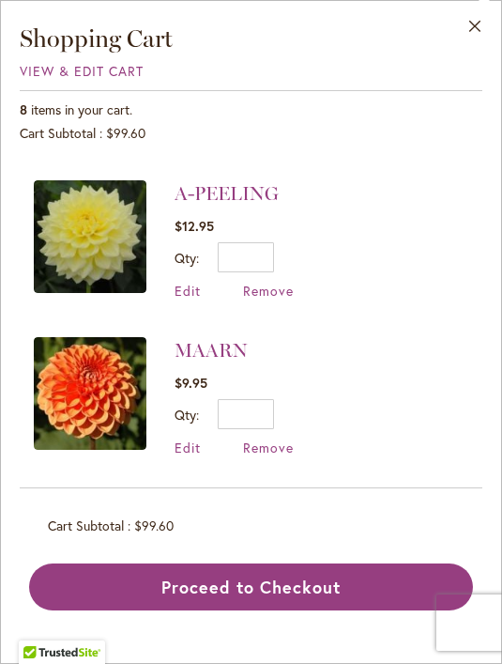
click at [281, 445] on span "Remove" at bounding box center [268, 447] width 51 height 18
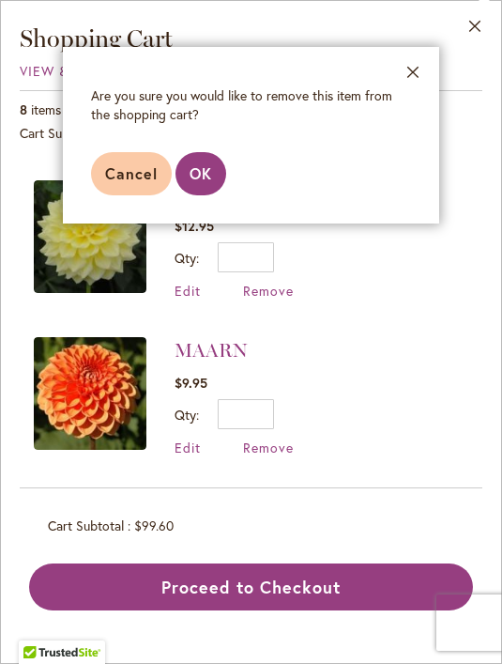
scroll to position [60, 0]
click at [205, 173] on span "OK" at bounding box center [201, 173] width 23 height 20
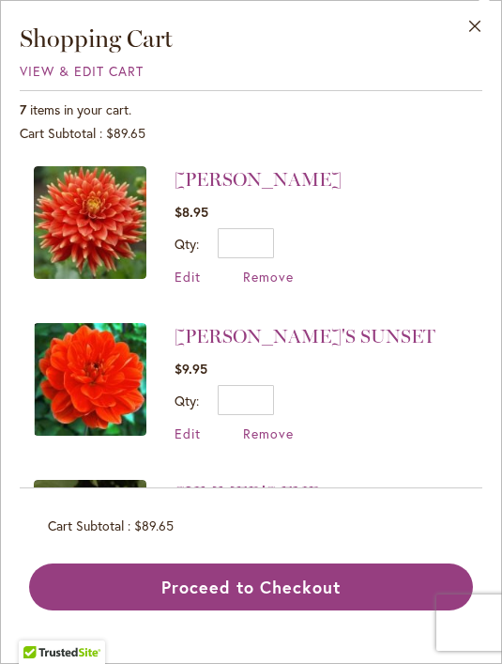
scroll to position [0, 0]
click at [409, 424] on li "PATRICIA ANN'S SUNSET $9.95 Qty * Update Edit Remove" at bounding box center [251, 382] width 435 height 157
click at [413, 86] on div "Close Shopping Cart View & Edit Cart 7 items in your cart. Cart Subtotal $89.65…" at bounding box center [251, 317] width 463 height 586
click at [483, 33] on button "Close" at bounding box center [476, 30] width 52 height 59
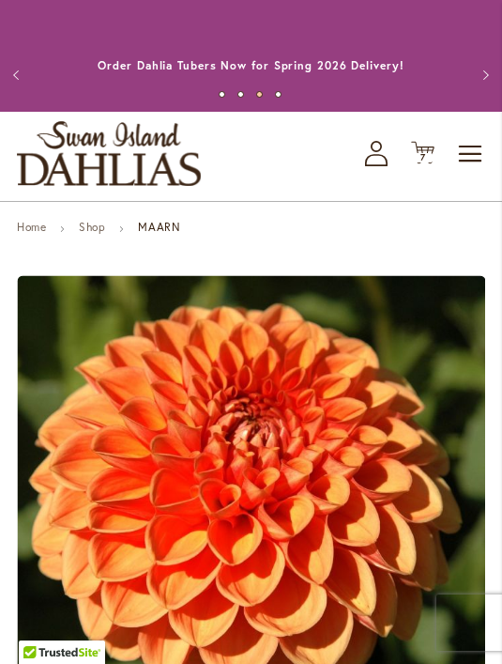
click at [471, 161] on span "Toggle Nav" at bounding box center [471, 154] width 28 height 38
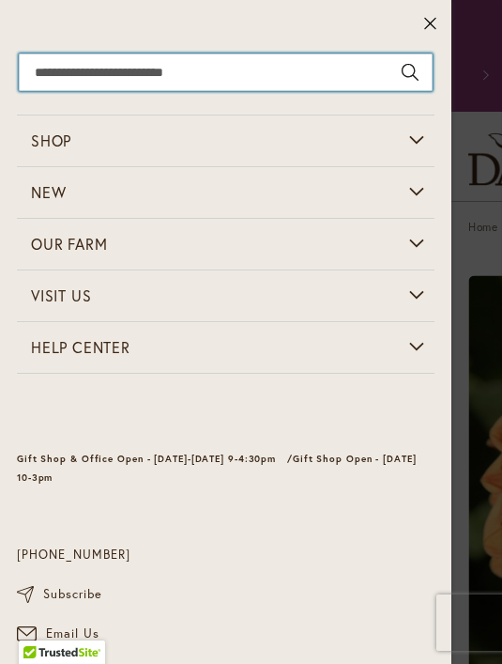
click at [229, 75] on input "Search" at bounding box center [226, 73] width 414 height 38
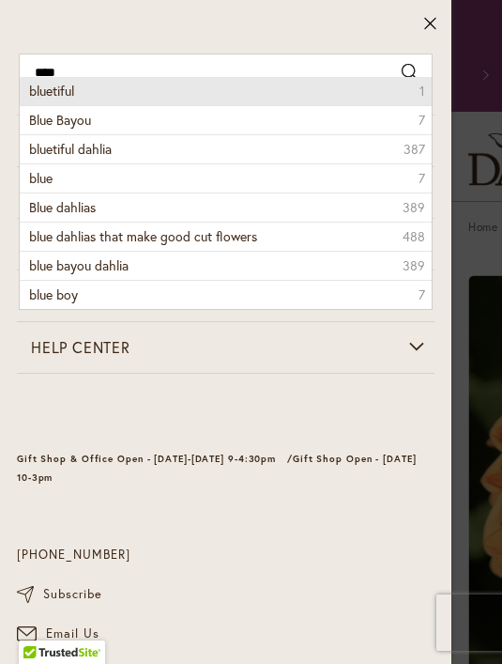
click at [87, 97] on li "bluetiful 1" at bounding box center [226, 91] width 412 height 28
type input "*********"
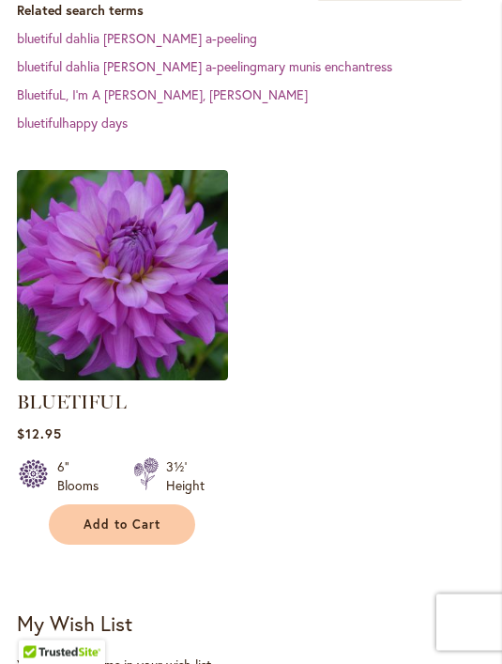
scroll to position [547, 0]
click at [138, 531] on span "Add to Cart" at bounding box center [122, 524] width 77 height 16
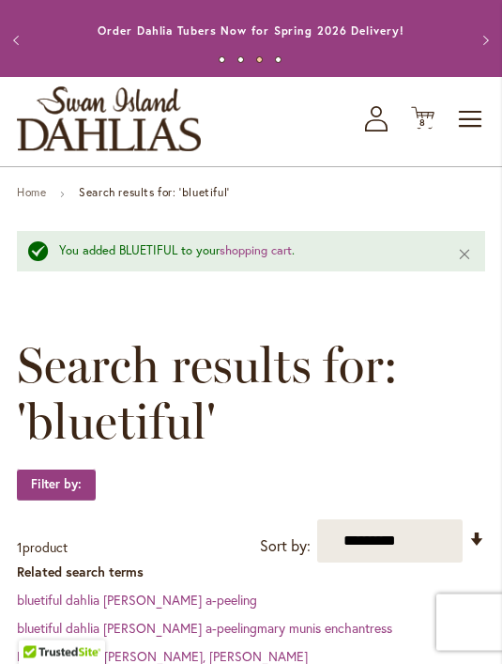
scroll to position [0, 0]
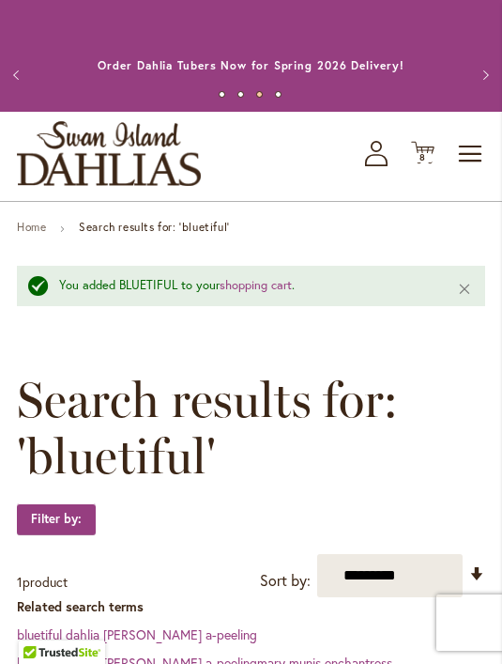
click at [470, 157] on span "Toggle Nav" at bounding box center [471, 154] width 28 height 38
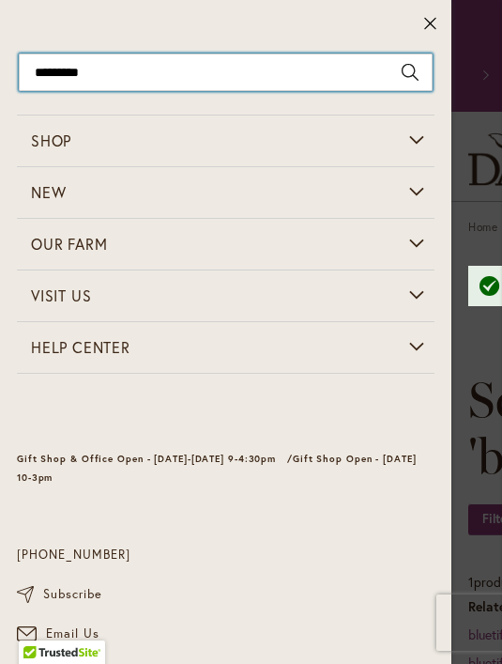
click at [251, 77] on input "*********" at bounding box center [226, 73] width 414 height 38
type input "*"
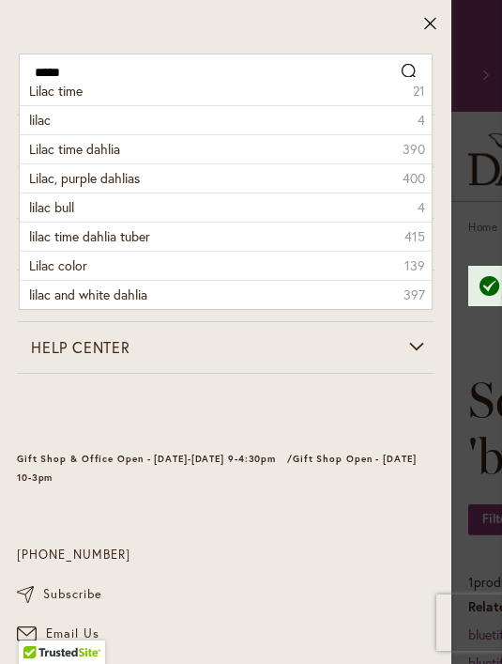
click at [134, 188] on li "Lilac, purple dahlias 400" at bounding box center [226, 177] width 412 height 29
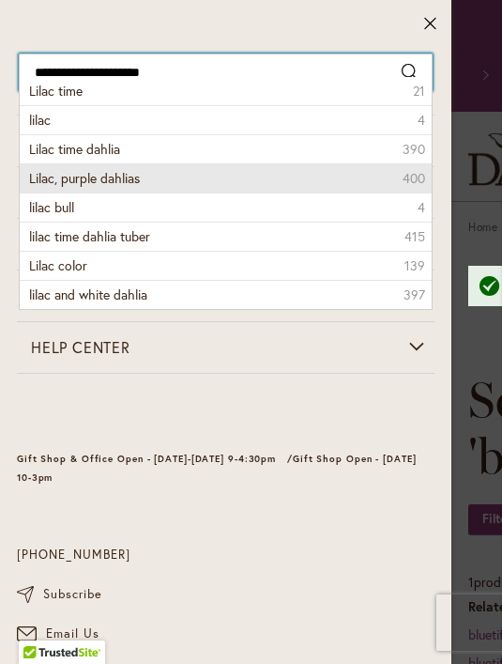
type input "**********"
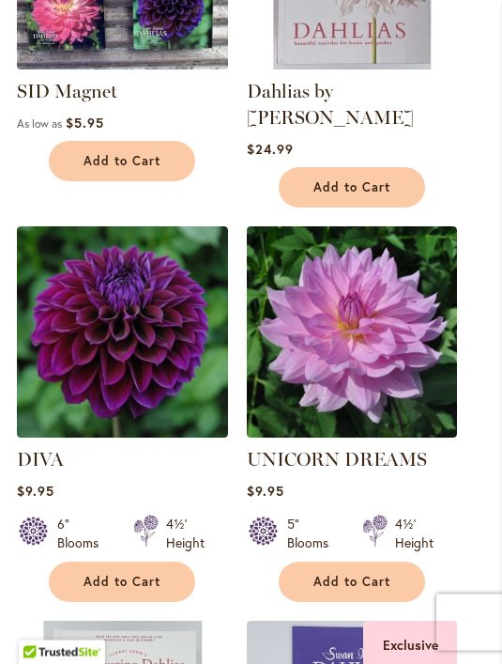
scroll to position [2072, 0]
click at [83, 571] on button "Add to Cart" at bounding box center [122, 581] width 146 height 40
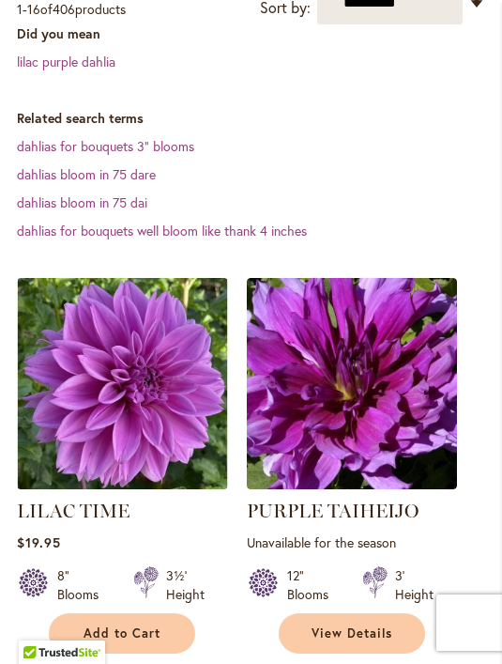
scroll to position [557, 0]
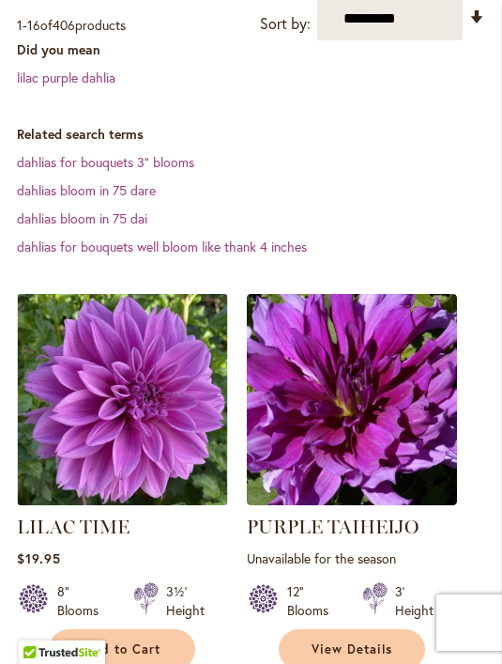
click at [114, 663] on button "Add to Cart" at bounding box center [122, 649] width 146 height 40
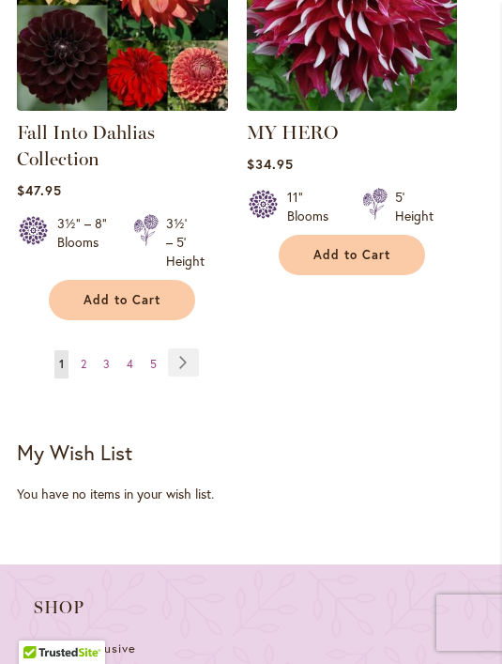
scroll to position [3614, 0]
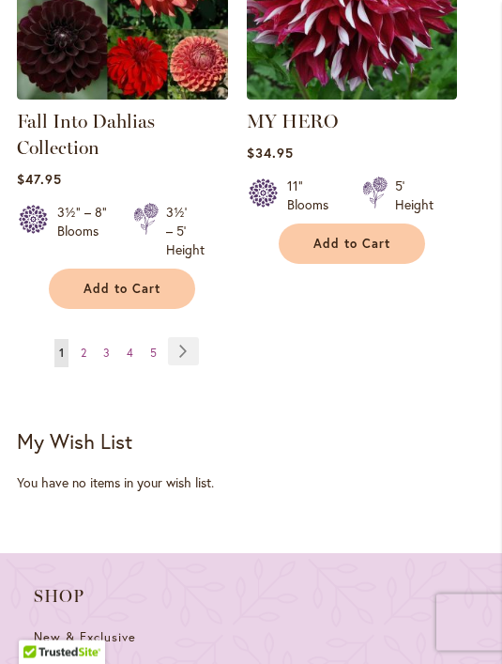
click at [185, 340] on link "Page Next" at bounding box center [183, 352] width 31 height 28
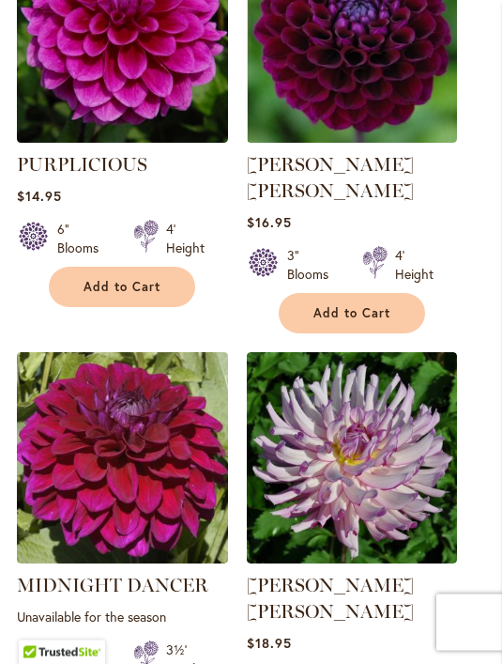
scroll to position [869, 0]
click at [151, 291] on span "Add to Cart" at bounding box center [122, 287] width 77 height 16
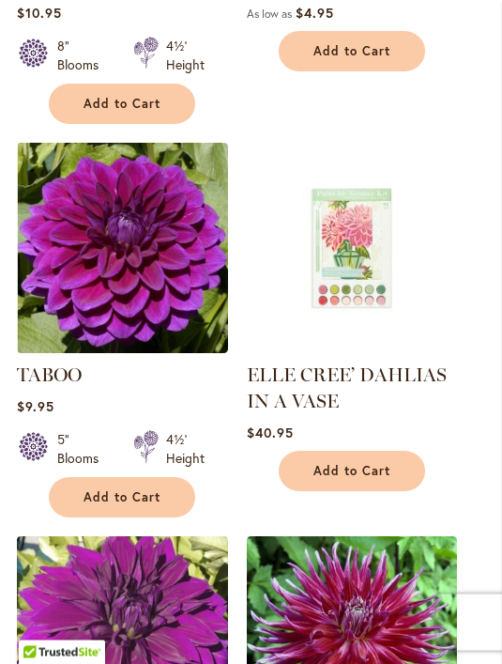
scroll to position [2338, 0]
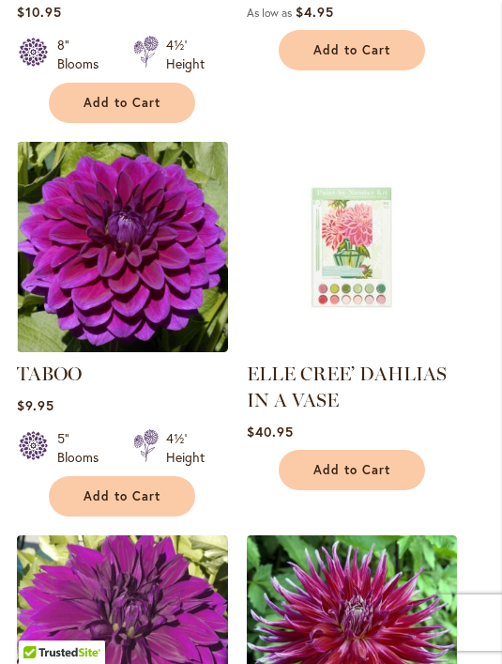
click at [146, 488] on span "Add to Cart" at bounding box center [122, 496] width 77 height 16
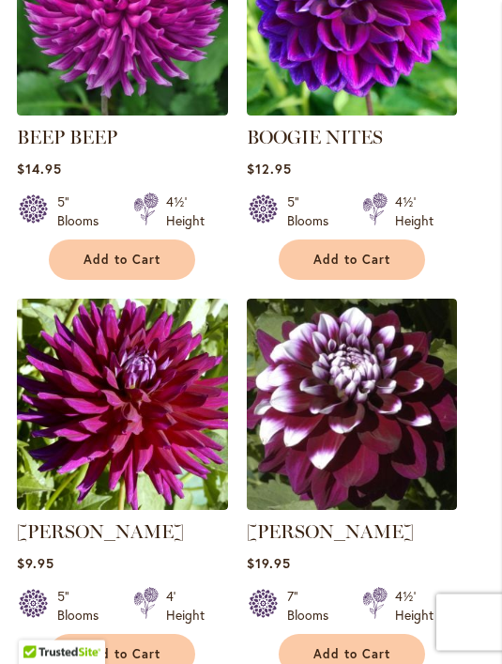
scroll to position [3377, 0]
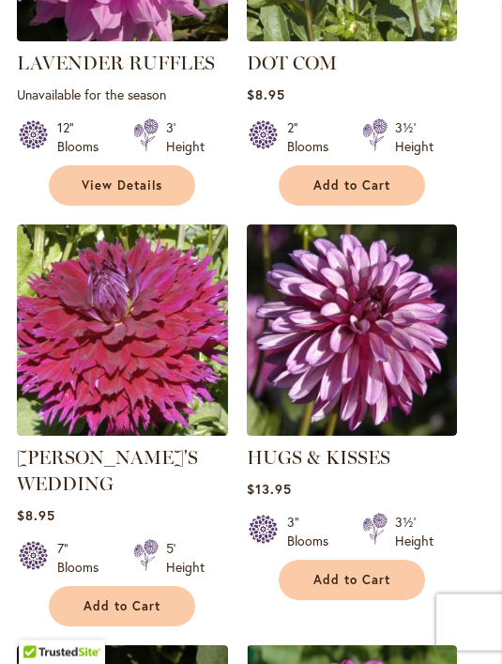
scroll to position [2154, 0]
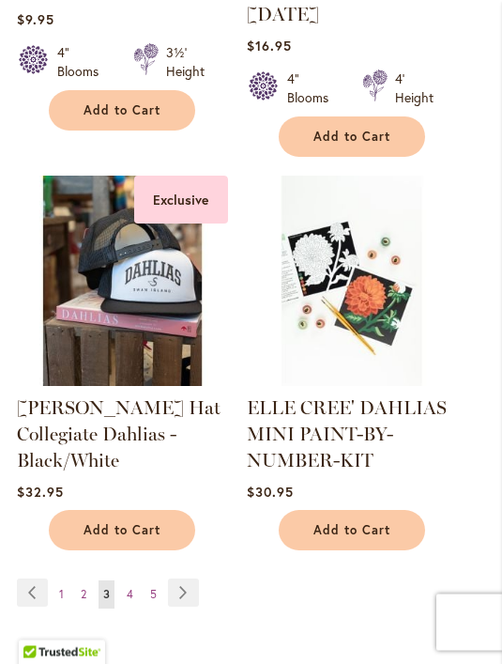
scroll to position [3462, 0]
click at [196, 578] on link "Page Next" at bounding box center [183, 592] width 31 height 28
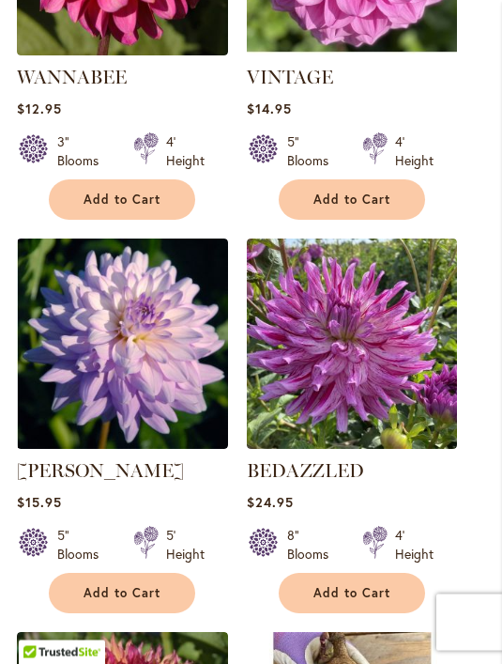
scroll to position [2534, 0]
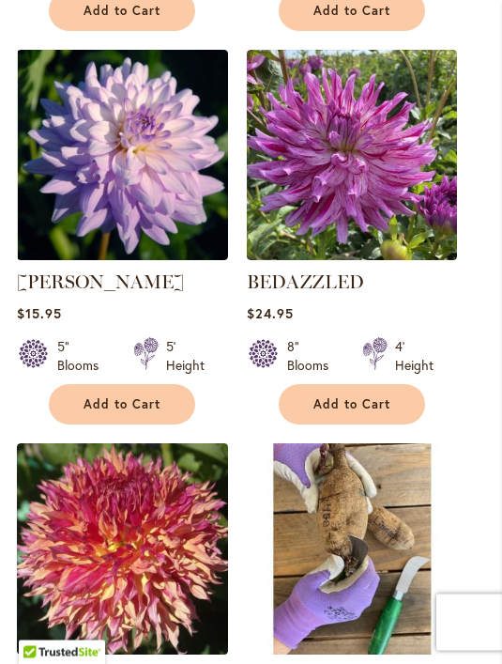
click at [148, 411] on span "Add to Cart" at bounding box center [122, 405] width 77 height 16
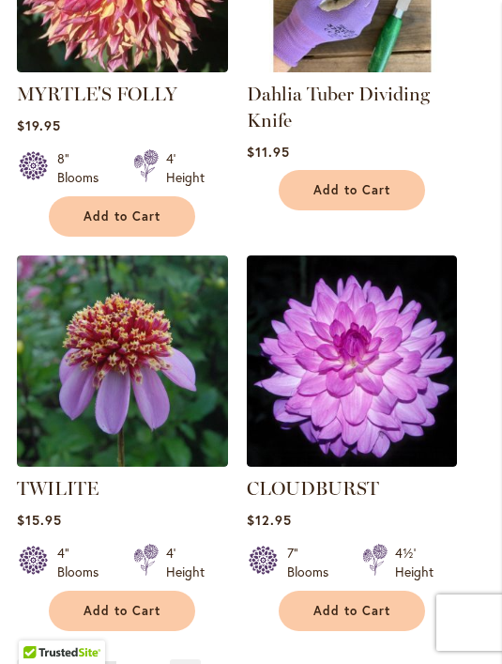
scroll to position [3368, 0]
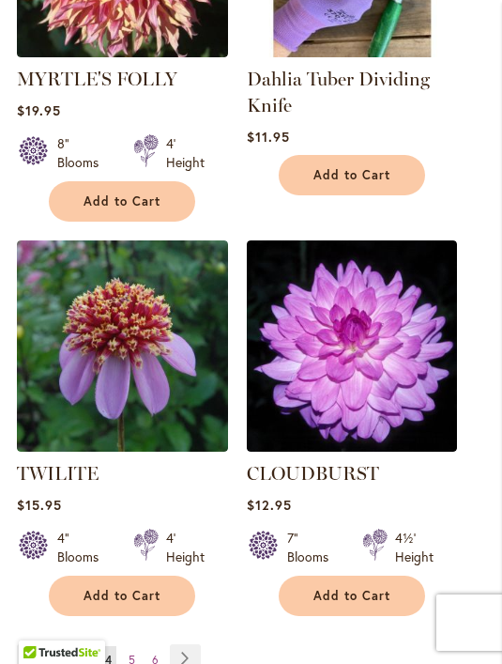
click at [399, 585] on button "Add to Cart" at bounding box center [352, 596] width 146 height 40
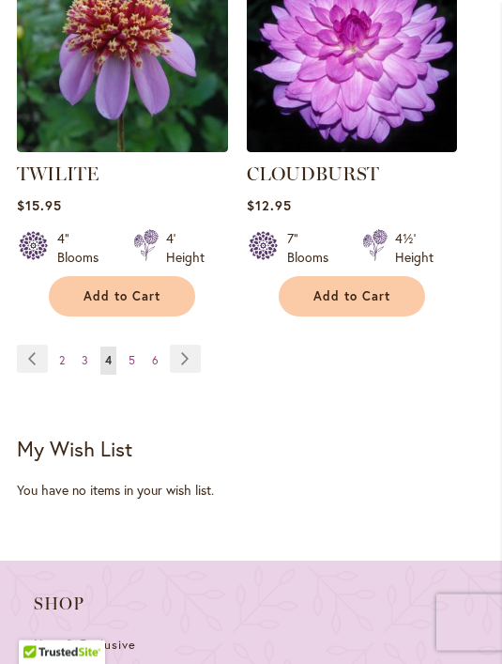
scroll to position [3667, 0]
click at [200, 356] on link "Page Next" at bounding box center [185, 359] width 31 height 28
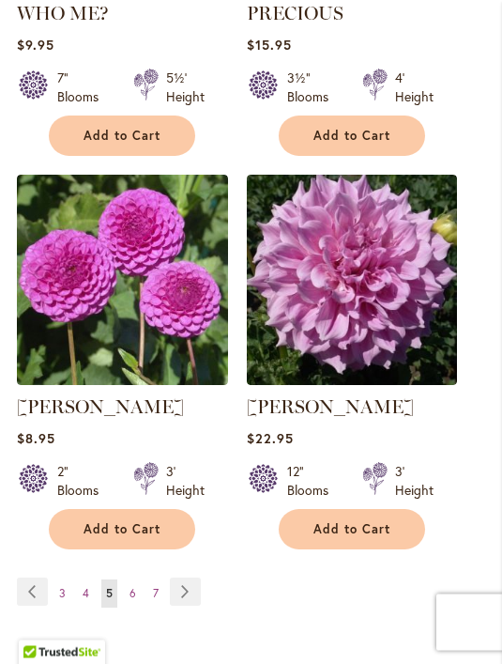
scroll to position [3411, 0]
click at [191, 577] on link "Page Next" at bounding box center [185, 591] width 31 height 28
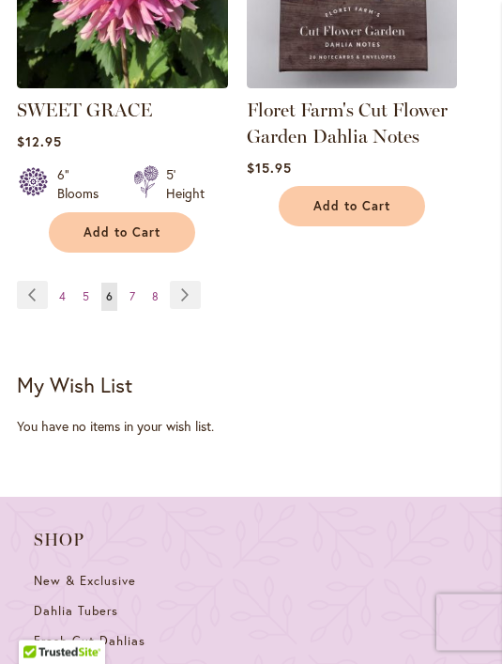
scroll to position [3760, 0]
click at [199, 283] on link "Page Next" at bounding box center [185, 295] width 31 height 28
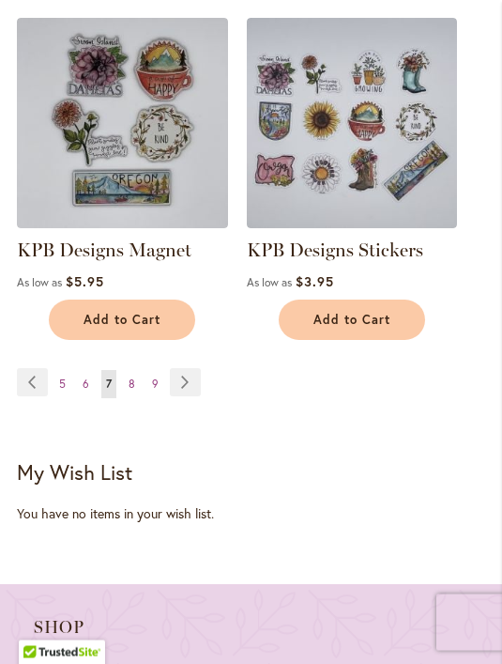
scroll to position [3594, 0]
click at [198, 368] on link "Page Next" at bounding box center [185, 382] width 31 height 28
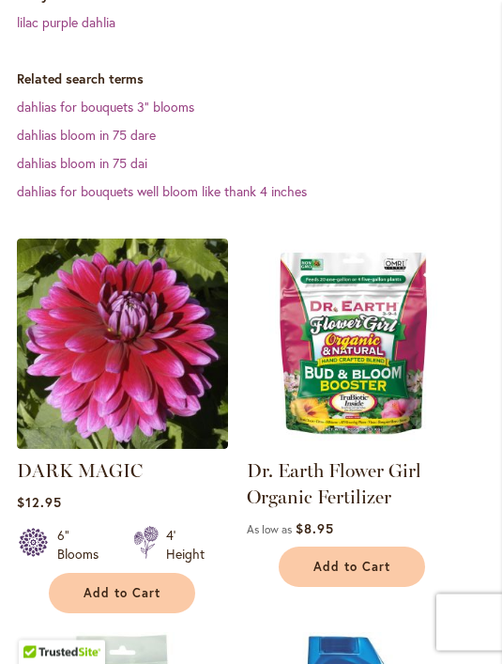
scroll to position [571, 0]
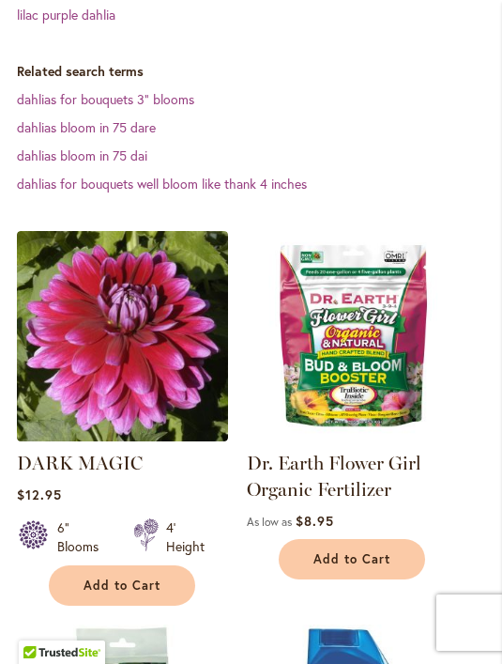
click at [156, 584] on span "Add to Cart" at bounding box center [122, 585] width 77 height 16
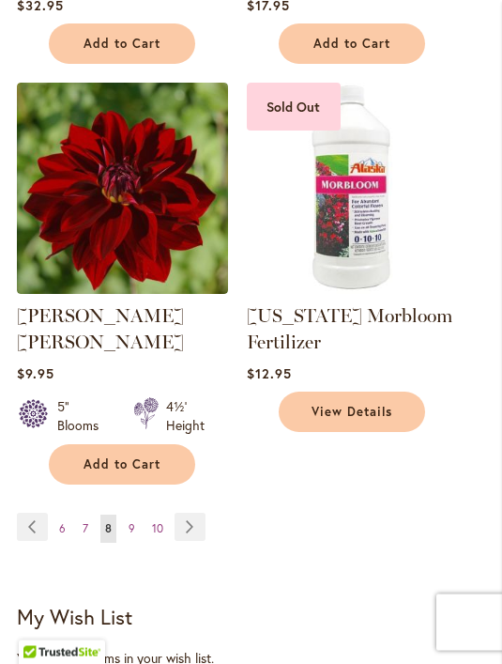
scroll to position [3394, 0]
click at [200, 513] on link "Page Next" at bounding box center [190, 527] width 31 height 28
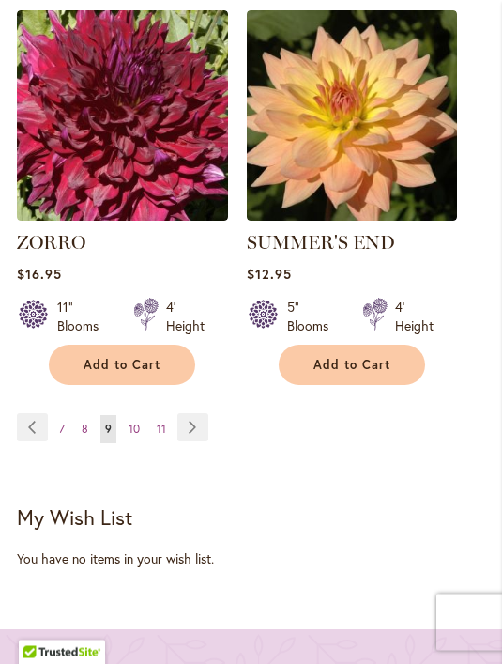
scroll to position [3575, 0]
click at [218, 413] on div "Page Page Previous Page 7 Page 8 You're currently reading page 9" at bounding box center [251, 440] width 468 height 54
click at [207, 413] on link "Page Next" at bounding box center [192, 427] width 31 height 28
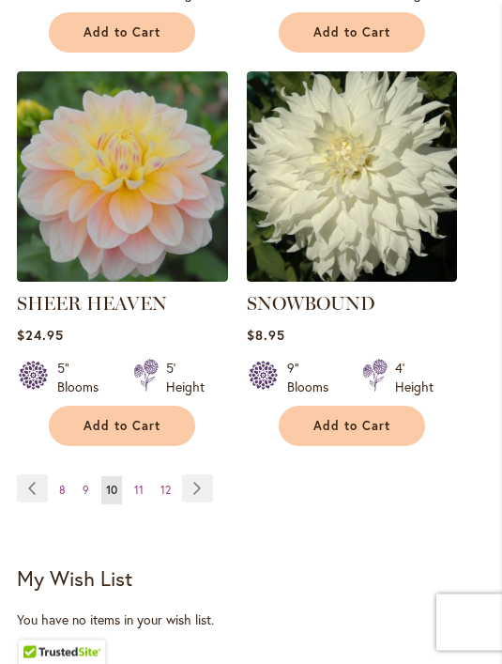
scroll to position [3461, 0]
click at [208, 498] on link "Page Next" at bounding box center [197, 488] width 31 height 28
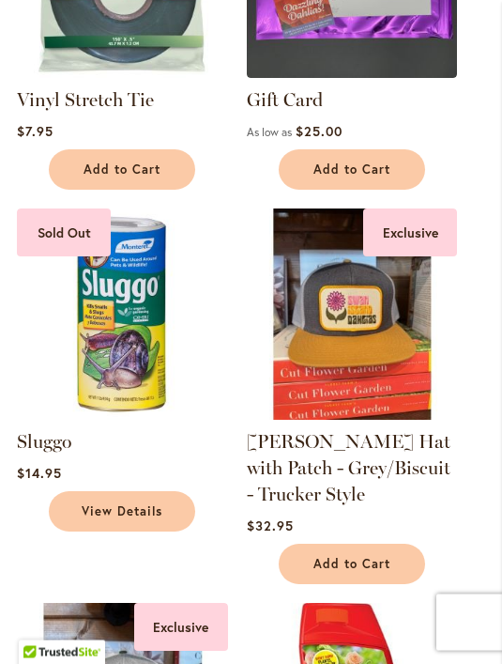
scroll to position [2870, 0]
click at [152, 365] on img at bounding box center [122, 313] width 211 height 211
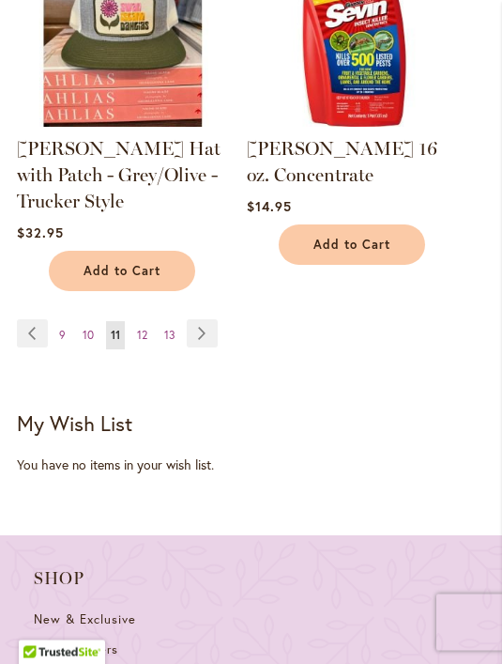
scroll to position [3556, 0]
click at [217, 337] on link "Page Next" at bounding box center [202, 333] width 31 height 28
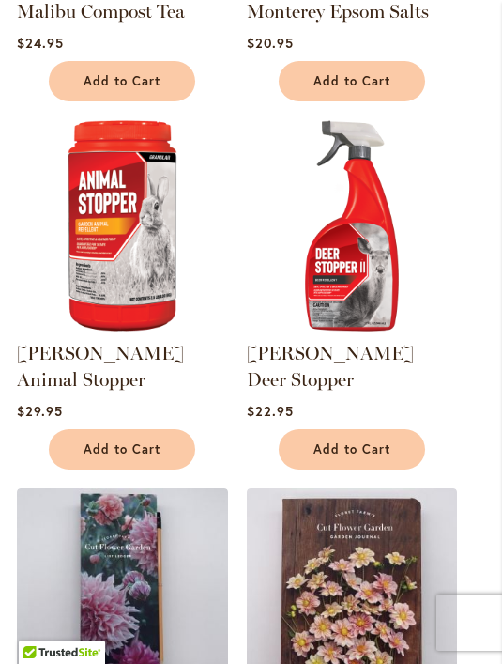
scroll to position [1362, 0]
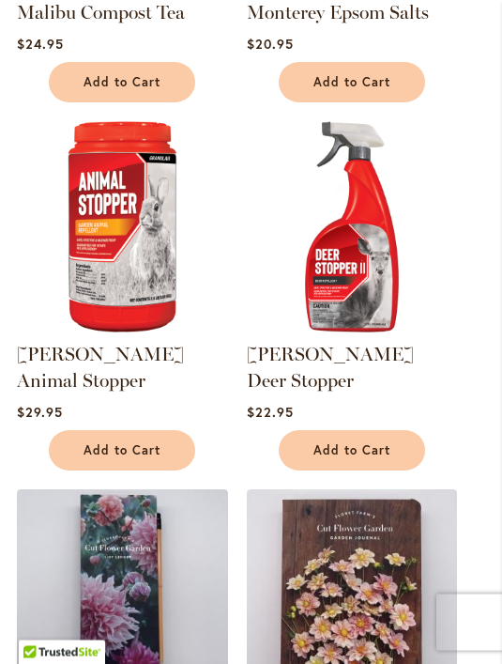
click at [119, 244] on img at bounding box center [122, 227] width 211 height 211
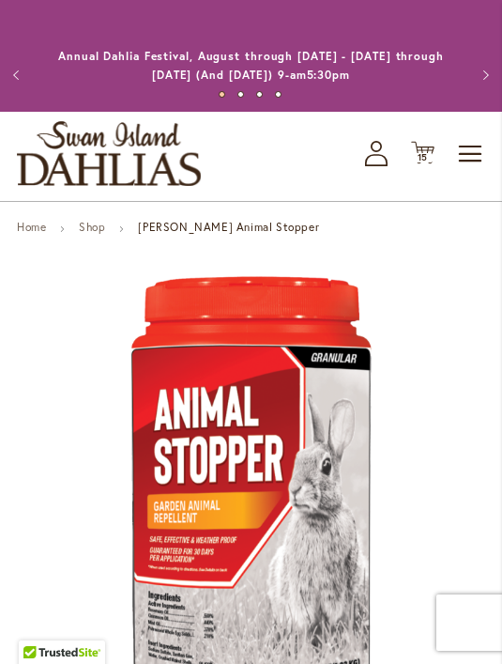
click at [434, 147] on icon at bounding box center [422, 153] width 23 height 23
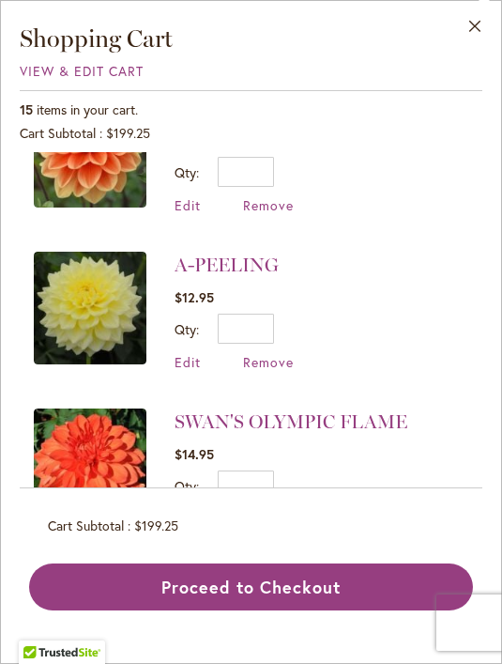
scroll to position [1952, 0]
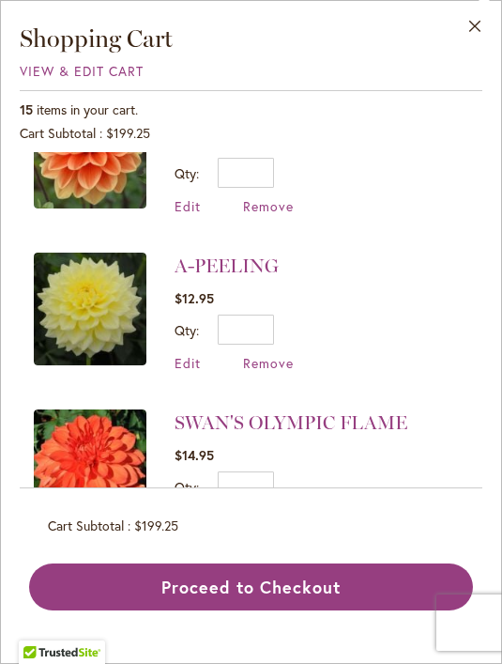
click at [440, 248] on li "A-PEELING $12.95 Qty * Update Edit Remove" at bounding box center [251, 312] width 435 height 157
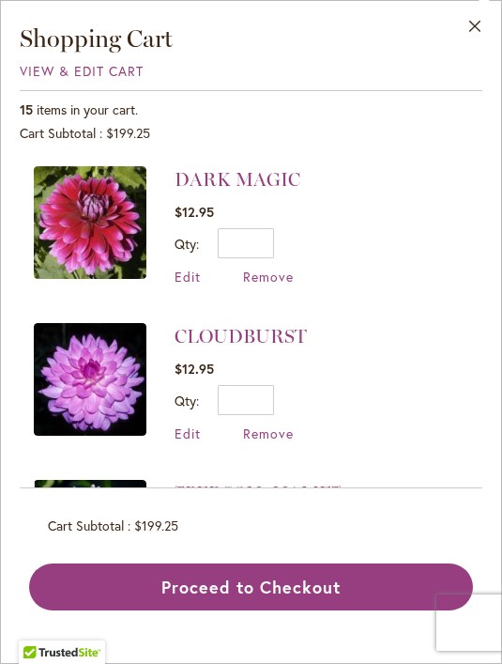
scroll to position [0, 0]
click at [488, 38] on button "Close" at bounding box center [476, 30] width 52 height 59
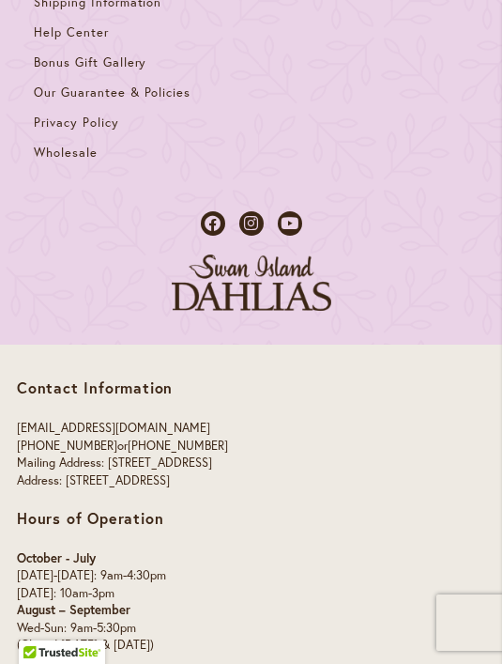
scroll to position [5006, 0]
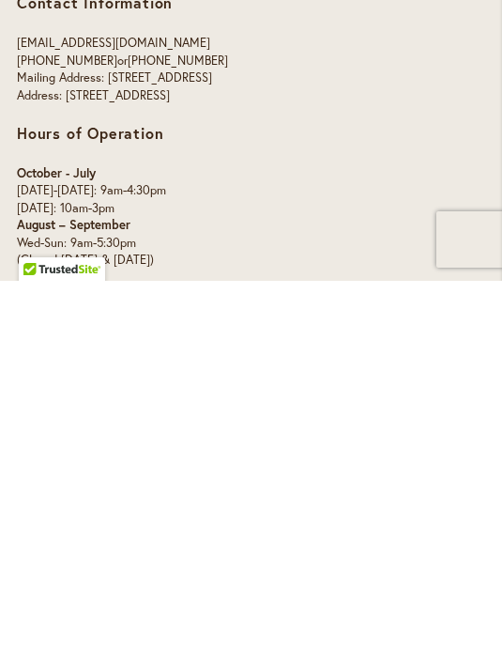
scroll to position [5066, 0]
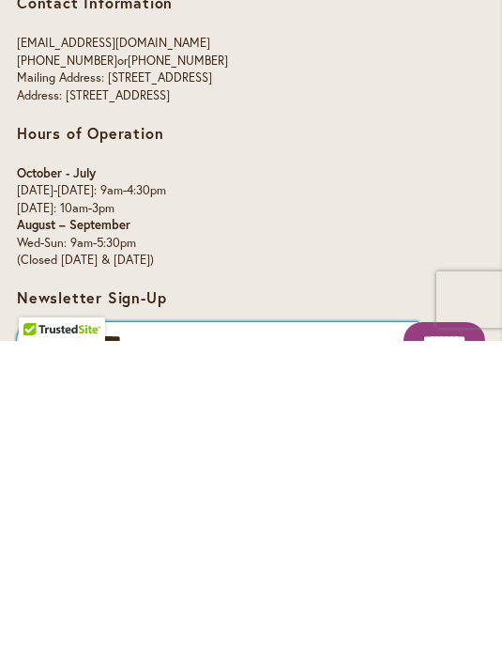
type input "**********"
click at [422, 645] on input "*********" at bounding box center [445, 664] width 82 height 38
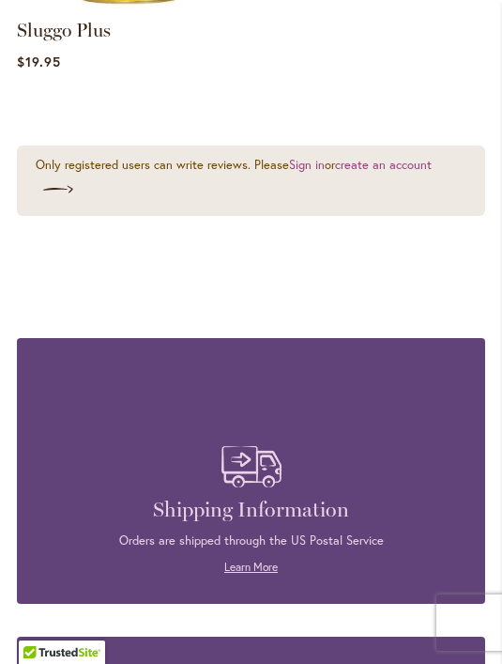
scroll to position [3092, 0]
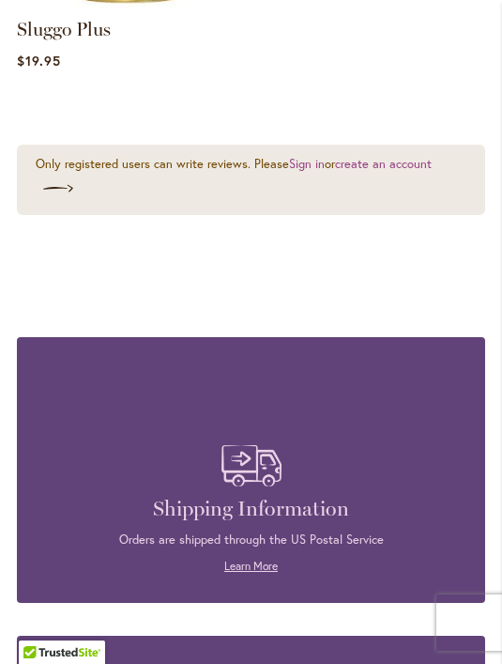
click at [253, 502] on div "Shipping Information Orders are shipped through the US Postal Service Learn More" at bounding box center [251, 470] width 468 height 266
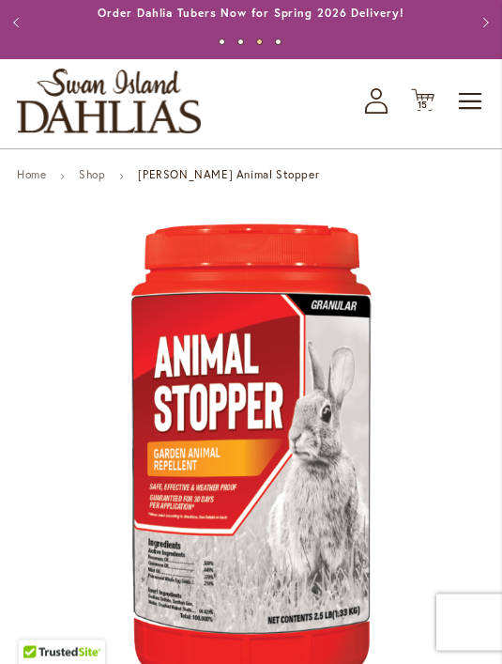
scroll to position [0, 0]
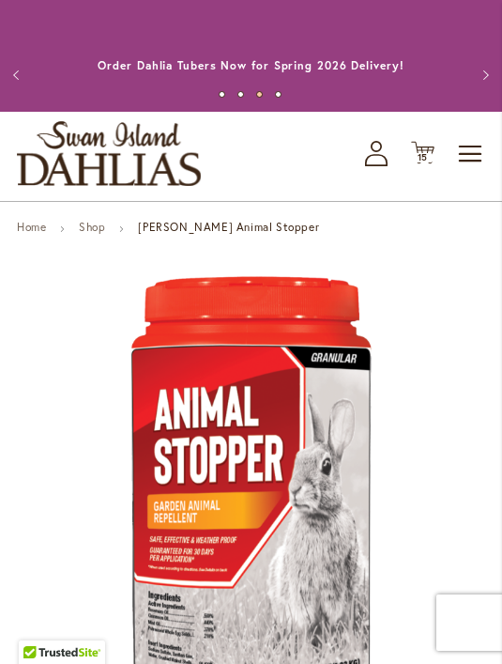
click at [26, 72] on button "Previous" at bounding box center [19, 75] width 38 height 38
click at [36, 74] on button "Previous" at bounding box center [19, 75] width 38 height 38
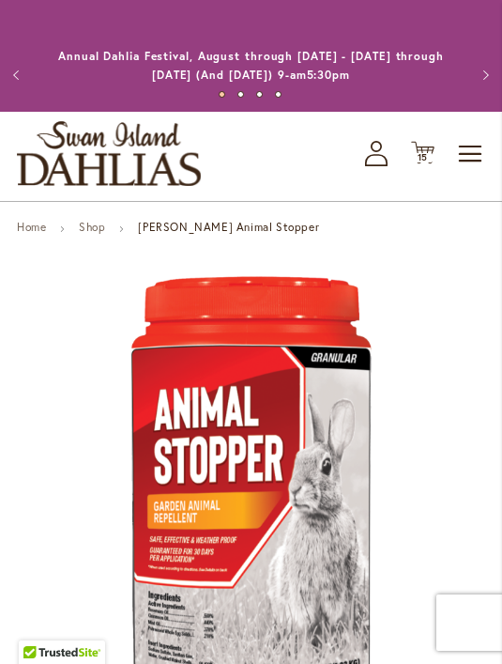
click at [26, 71] on button "Previous" at bounding box center [19, 75] width 38 height 38
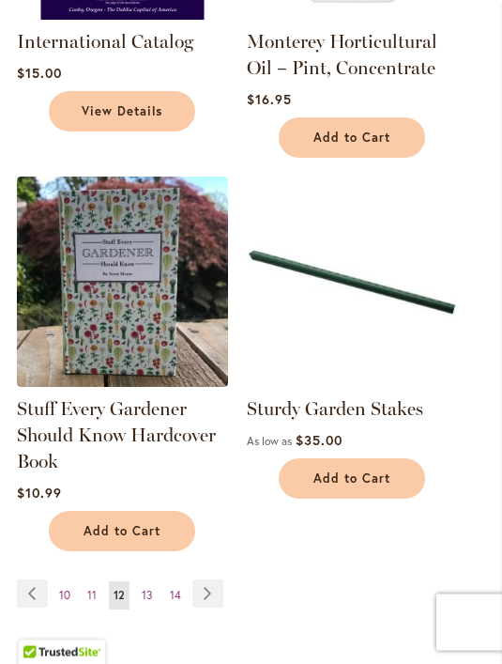
scroll to position [3146, 0]
click at [157, 581] on link "Page 13" at bounding box center [147, 595] width 21 height 28
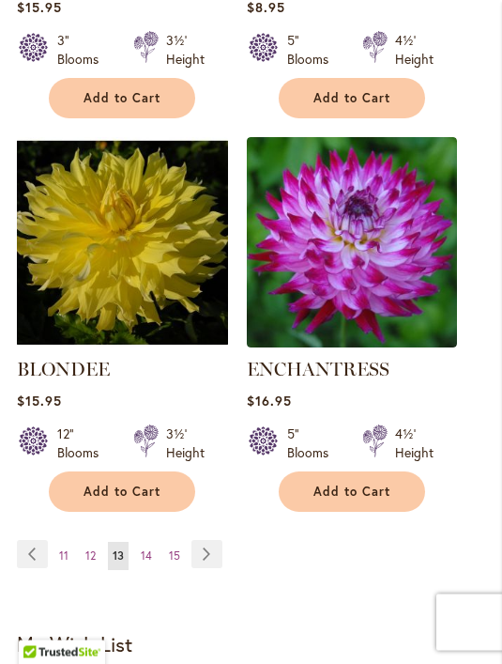
scroll to position [3396, 0]
click at [152, 569] on link "Page 14" at bounding box center [146, 556] width 21 height 28
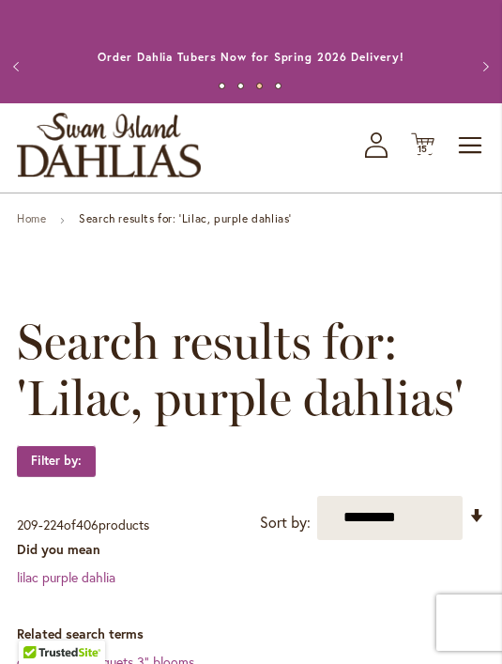
scroll to position [5, 0]
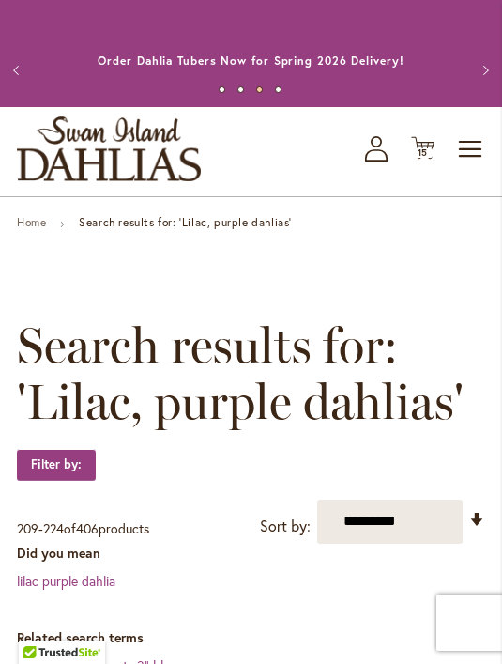
click at [432, 151] on span "15 15 items" at bounding box center [423, 152] width 19 height 9
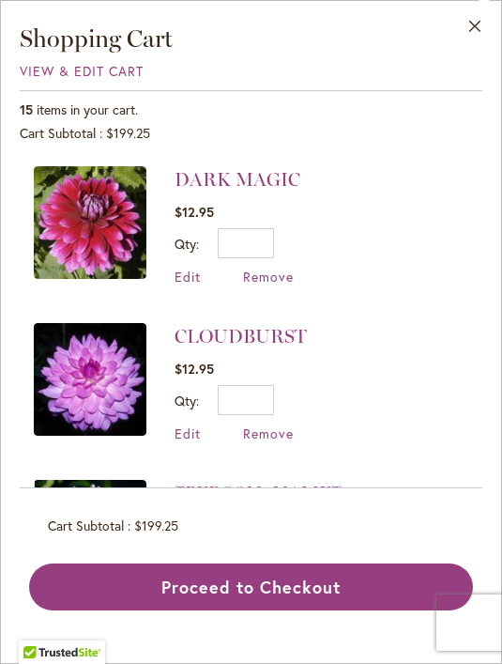
scroll to position [0, 0]
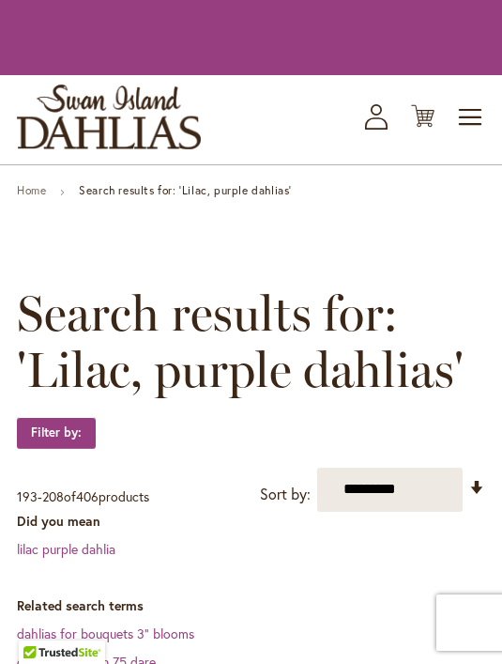
scroll to position [3456, 0]
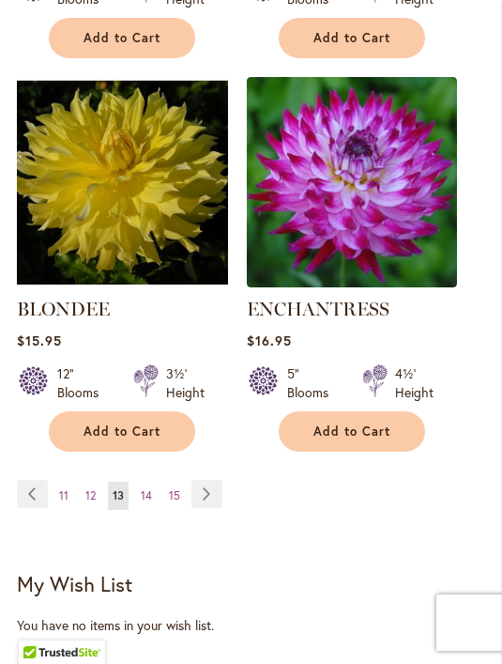
click at [156, 495] on link "Page 14" at bounding box center [146, 496] width 21 height 28
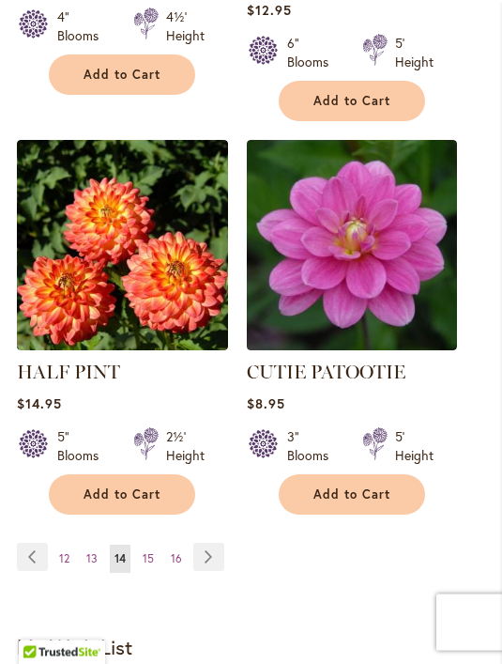
scroll to position [3447, 0]
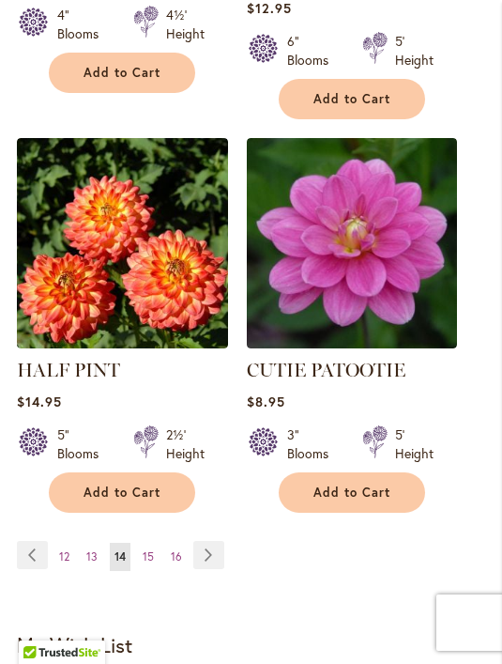
click at [157, 543] on link "Page 15" at bounding box center [148, 557] width 21 height 28
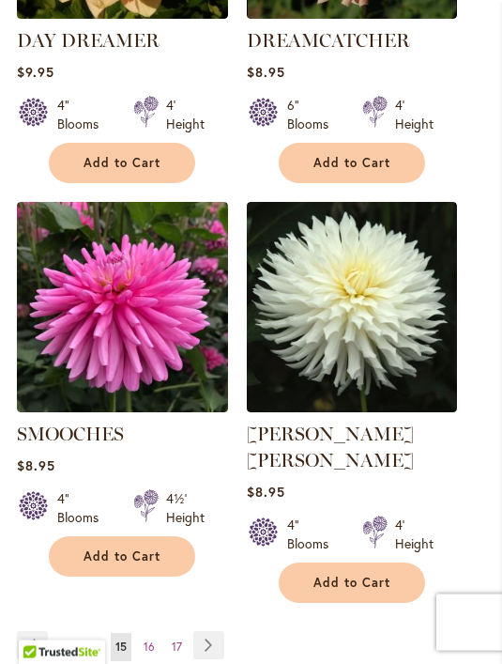
scroll to position [3363, 0]
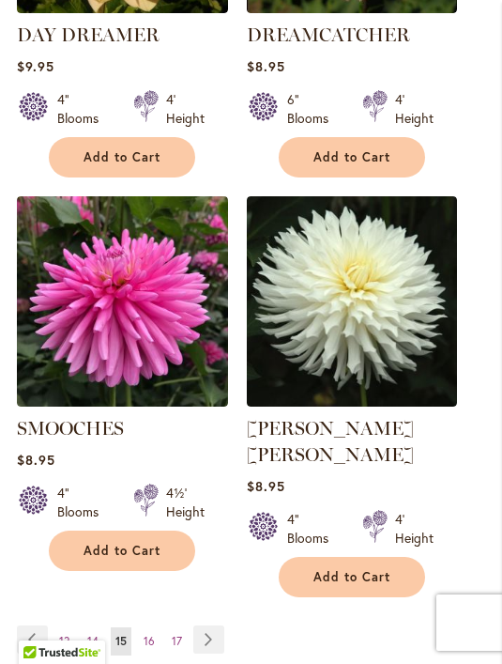
click at [156, 627] on link "Page 16" at bounding box center [149, 641] width 21 height 28
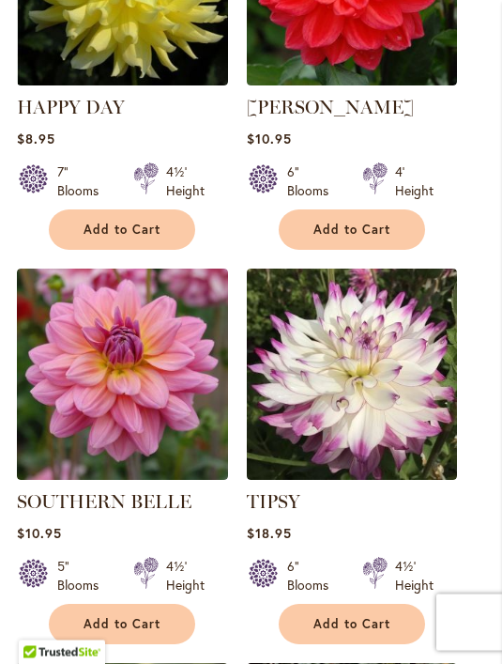
scroll to position [1321, 0]
click at [164, 377] on img at bounding box center [122, 374] width 211 height 211
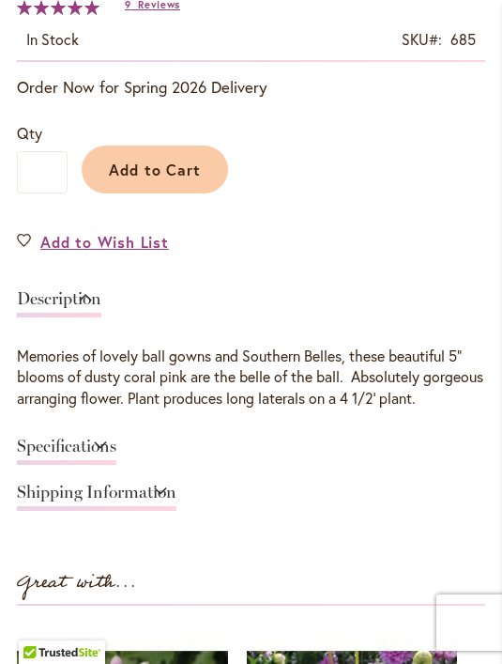
scroll to position [932, 0]
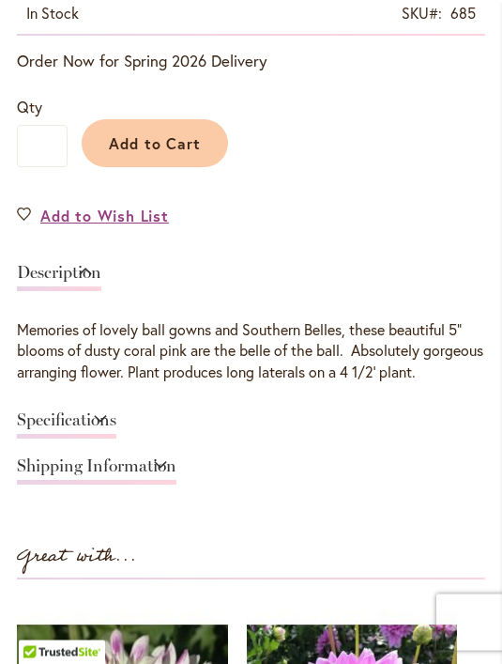
click at [483, 422] on div "Specifications" at bounding box center [251, 426] width 468 height 46
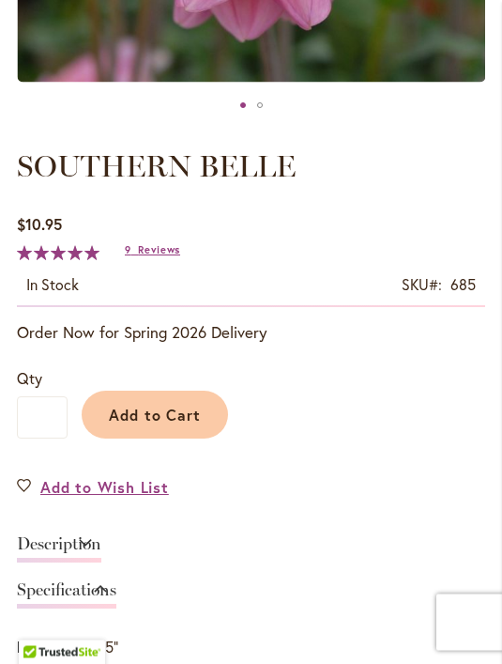
scroll to position [719, 0]
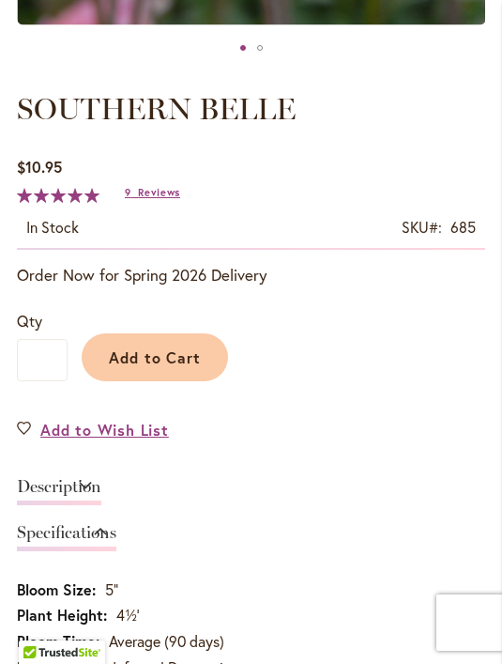
click at [158, 363] on span "Add to Cart" at bounding box center [155, 357] width 93 height 20
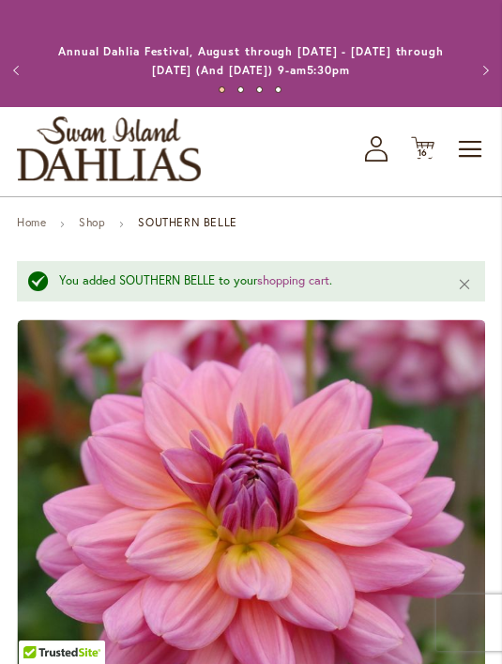
scroll to position [0, 0]
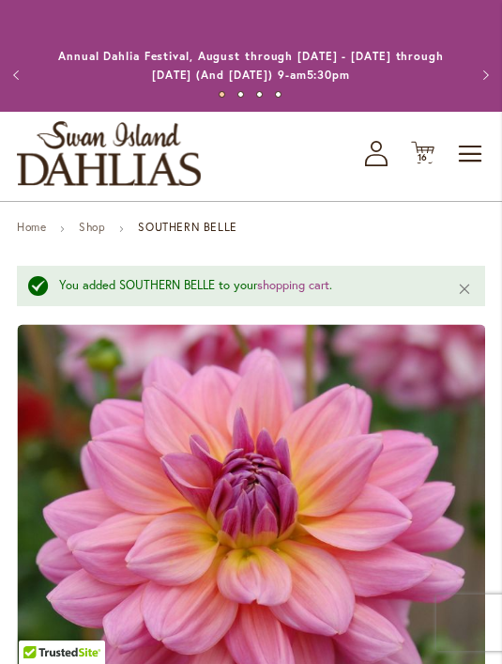
click at [413, 176] on div "Toggle Nav Shop All Shop Dahlia Tubers Collections Fresh Cut Dahlias Gardening …" at bounding box center [251, 156] width 502 height 89
click at [432, 159] on span "16 16 items" at bounding box center [423, 157] width 19 height 9
